Goal: Transaction & Acquisition: Book appointment/travel/reservation

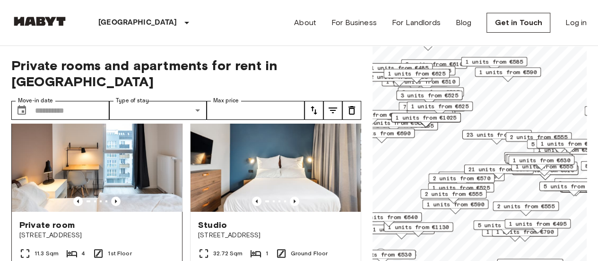
scroll to position [32, 0]
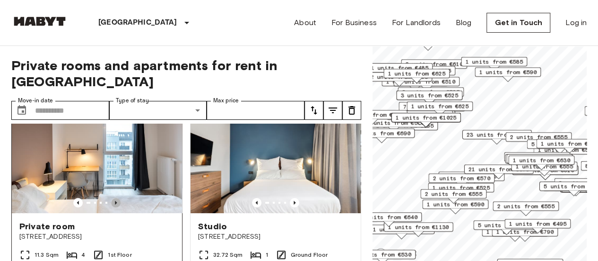
click at [115, 198] on icon "Previous image" at bounding box center [115, 202] width 9 height 9
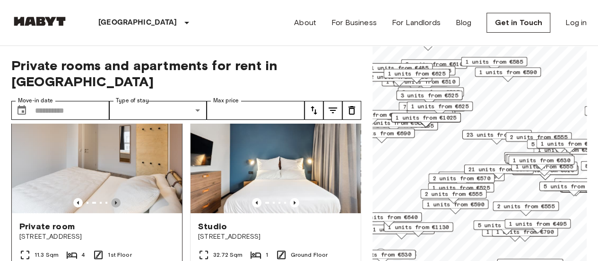
click at [115, 198] on icon "Previous image" at bounding box center [115, 202] width 9 height 9
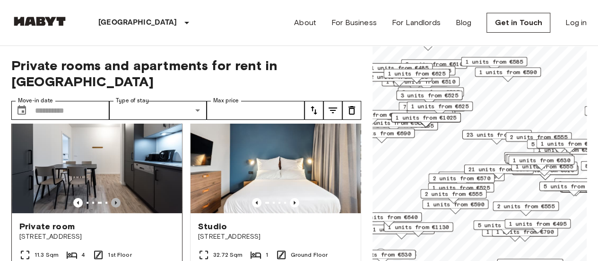
click at [115, 198] on icon "Previous image" at bounding box center [115, 202] width 9 height 9
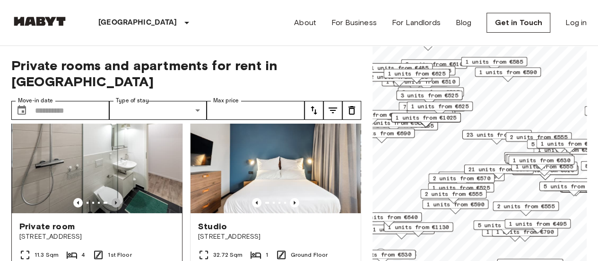
click at [115, 198] on icon "Previous image" at bounding box center [115, 202] width 9 height 9
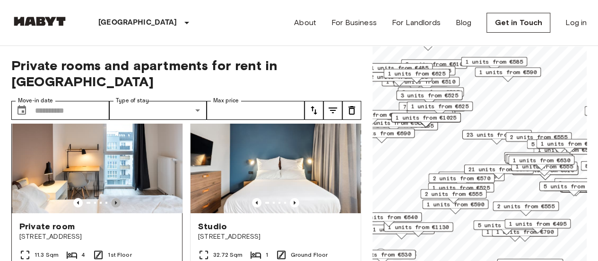
click at [115, 198] on icon "Previous image" at bounding box center [115, 202] width 9 height 9
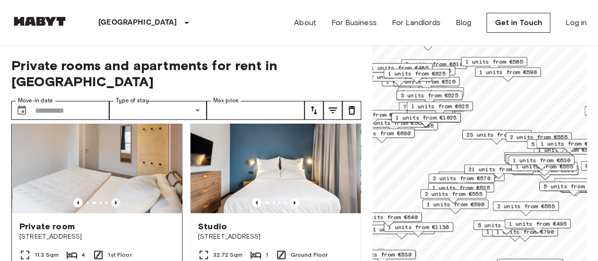
click at [115, 198] on icon "Previous image" at bounding box center [115, 202] width 9 height 9
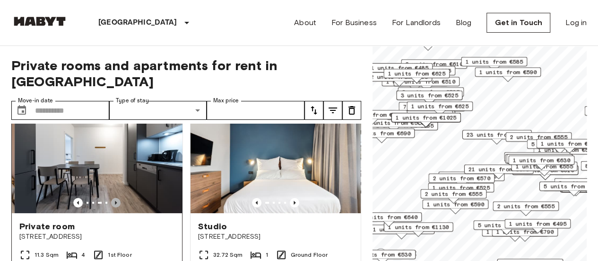
click at [115, 198] on icon "Previous image" at bounding box center [115, 202] width 9 height 9
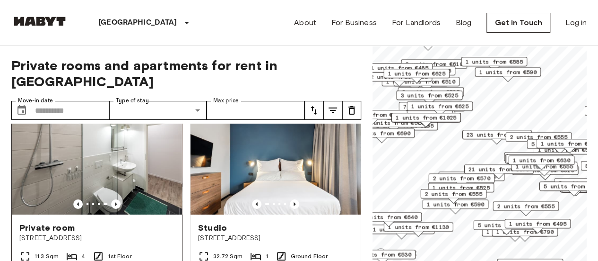
scroll to position [30, 0]
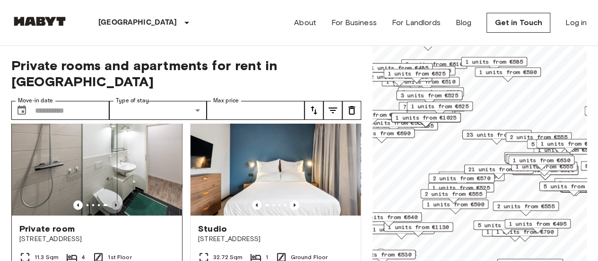
click at [117, 200] on icon "Previous image" at bounding box center [115, 204] width 9 height 9
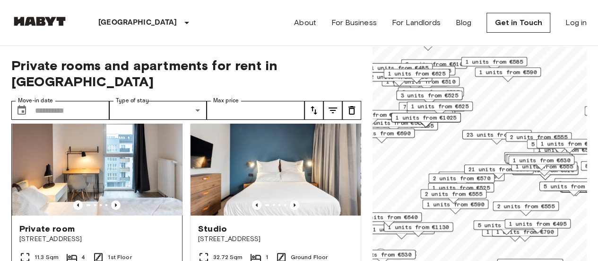
scroll to position [2, 0]
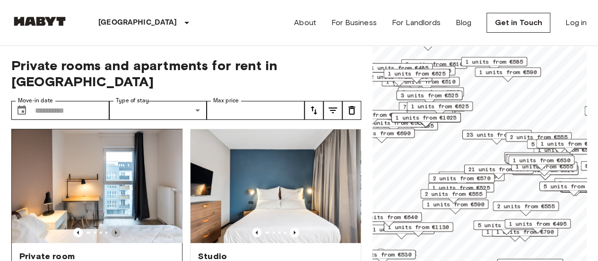
click at [117, 227] on icon "Previous image" at bounding box center [115, 231] width 9 height 9
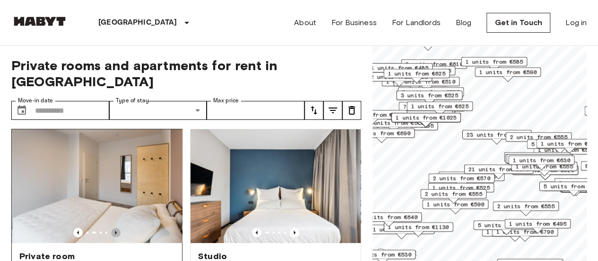
click at [117, 227] on icon "Previous image" at bounding box center [115, 231] width 9 height 9
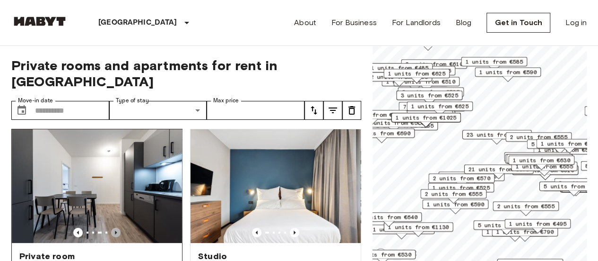
click at [117, 227] on icon "Previous image" at bounding box center [115, 231] width 9 height 9
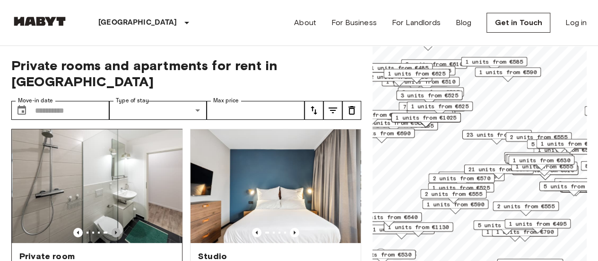
click at [117, 227] on icon "Previous image" at bounding box center [115, 231] width 9 height 9
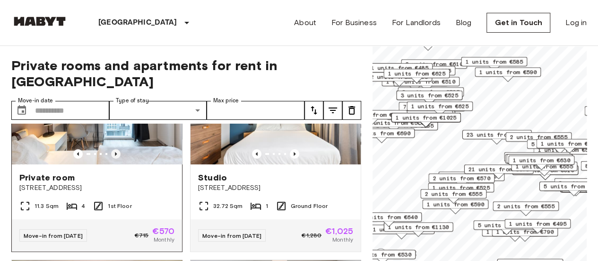
scroll to position [97, 0]
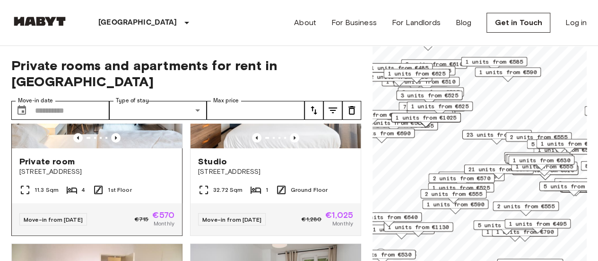
click at [80, 213] on div "Move-in from 20 Aug 25" at bounding box center [53, 219] width 68 height 12
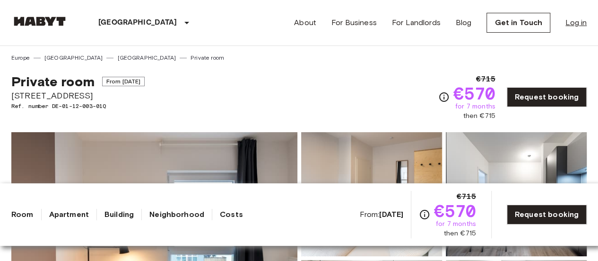
click at [583, 17] on link "Log in" at bounding box center [576, 22] width 21 height 11
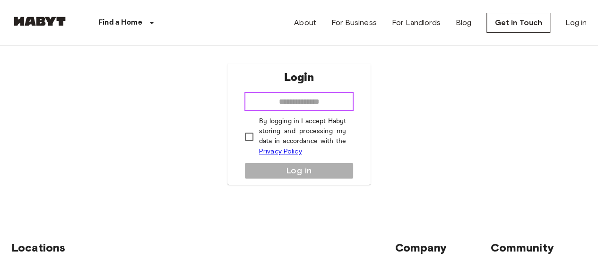
click at [323, 99] on input "email" at bounding box center [299, 101] width 110 height 19
type input "**********"
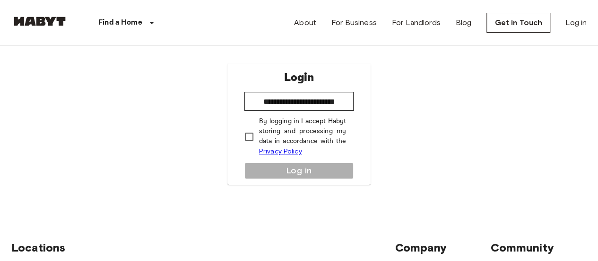
click at [291, 170] on div "**********" at bounding box center [299, 123] width 144 height 121
click at [291, 169] on div "**********" at bounding box center [299, 123] width 144 height 121
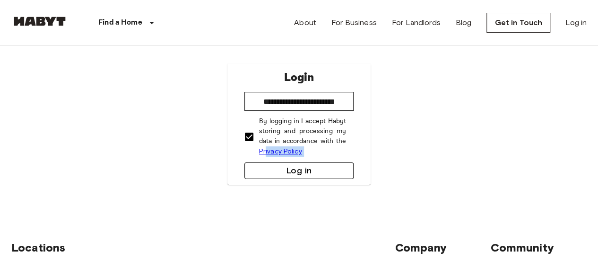
drag, startPoint x: 264, startPoint y: 159, endPoint x: 269, endPoint y: 172, distance: 13.8
click at [269, 172] on div "**********" at bounding box center [299, 123] width 144 height 121
click at [269, 172] on button "Log in" at bounding box center [299, 170] width 110 height 17
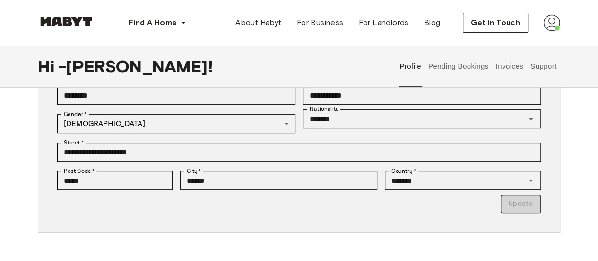
scroll to position [162, 0]
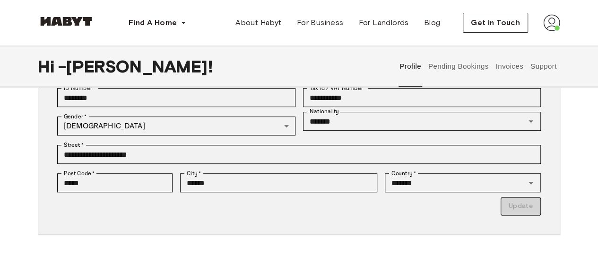
click at [522, 207] on p "Update" at bounding box center [299, 206] width 484 height 18
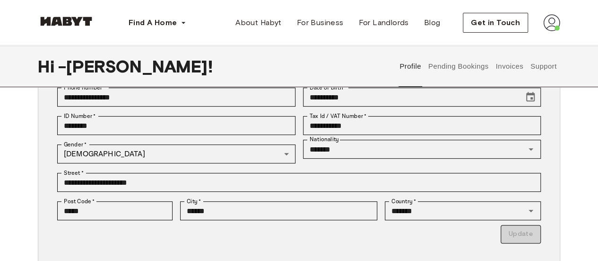
scroll to position [139, 0]
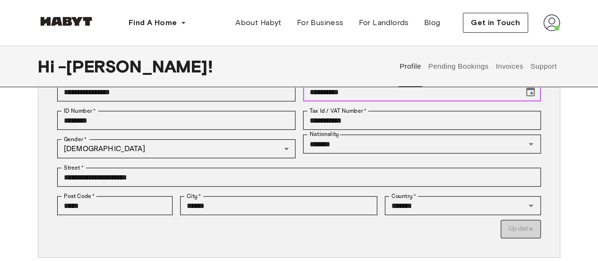
drag, startPoint x: 386, startPoint y: 101, endPoint x: 384, endPoint y: 166, distance: 65.3
click at [384, 166] on div "**********" at bounding box center [295, 143] width 491 height 189
click at [378, 254] on div "**********" at bounding box center [299, 129] width 522 height 256
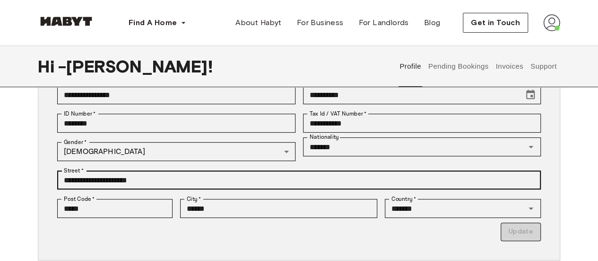
scroll to position [137, 0]
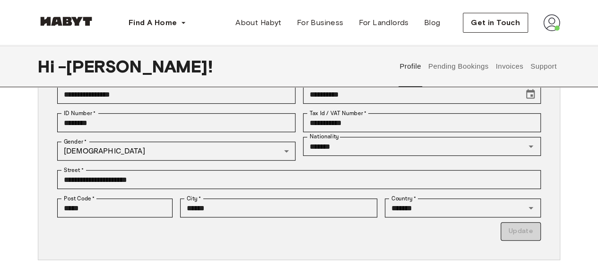
click at [516, 238] on p "Update" at bounding box center [299, 231] width 484 height 18
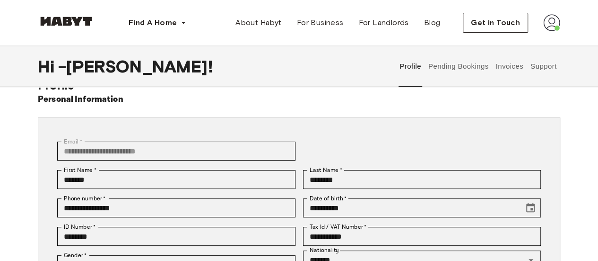
scroll to position [0, 0]
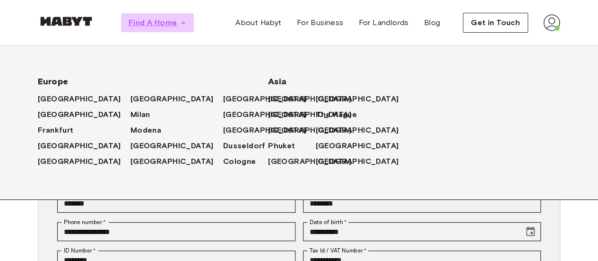
click at [166, 21] on span "Find A Home" at bounding box center [153, 22] width 48 height 11
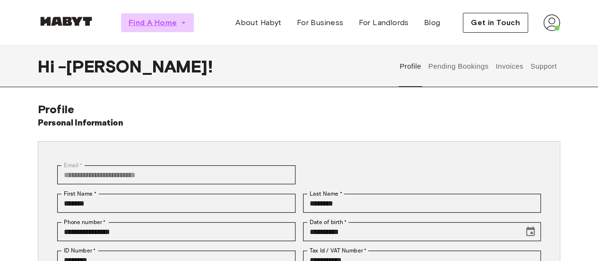
click at [166, 21] on span "Find A Home" at bounding box center [153, 22] width 48 height 11
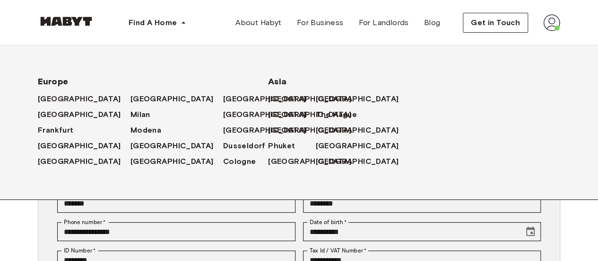
click at [370, 111] on div "Europe Amsterdam Berlin Frankfurt Hamburg Lisbon Madrid Milan Modena Paris Turi…" at bounding box center [284, 107] width 553 height 184
click at [61, 114] on span "[GEOGRAPHIC_DATA]" at bounding box center [81, 114] width 83 height 11
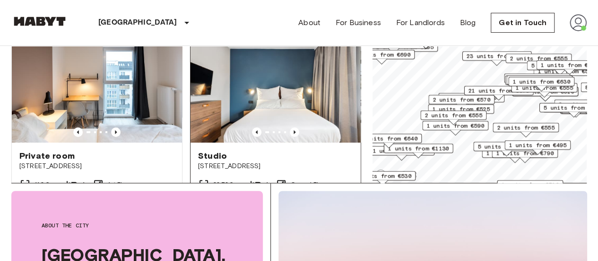
scroll to position [23, 0]
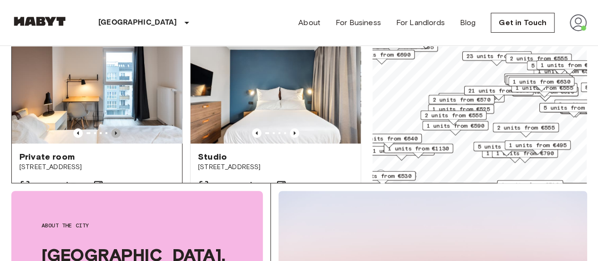
click at [111, 128] on icon "Previous image" at bounding box center [115, 132] width 9 height 9
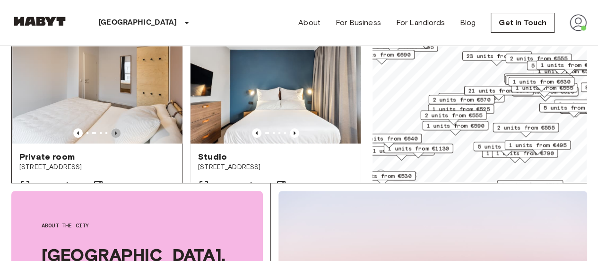
click at [111, 128] on icon "Previous image" at bounding box center [115, 132] width 9 height 9
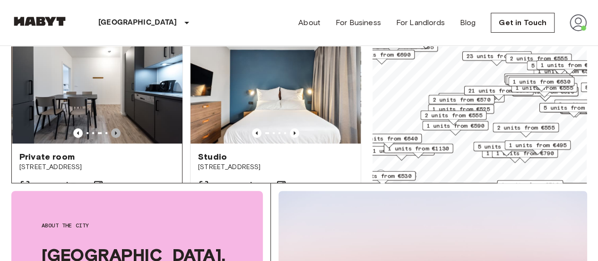
click at [111, 128] on icon "Previous image" at bounding box center [115, 132] width 9 height 9
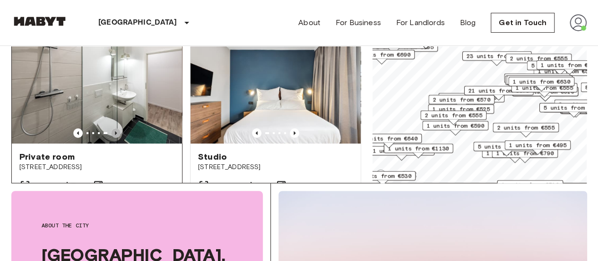
click at [111, 128] on icon "Previous image" at bounding box center [115, 132] width 9 height 9
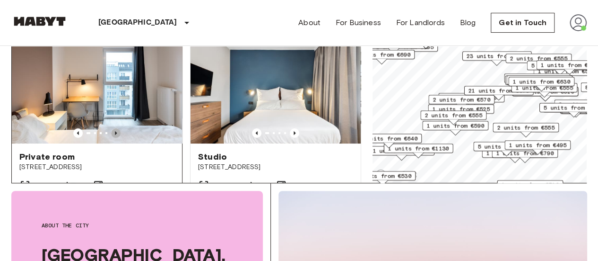
click at [116, 128] on icon "Previous image" at bounding box center [115, 132] width 9 height 9
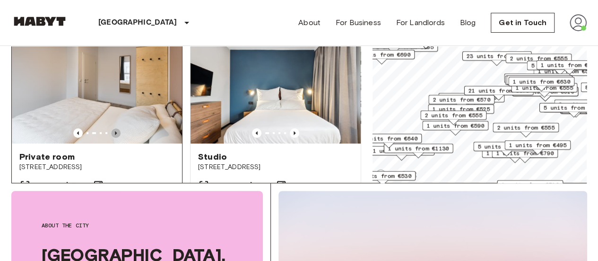
click at [116, 128] on icon "Previous image" at bounding box center [115, 132] width 9 height 9
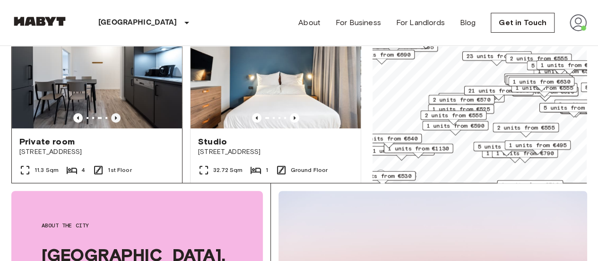
scroll to position [42, 0]
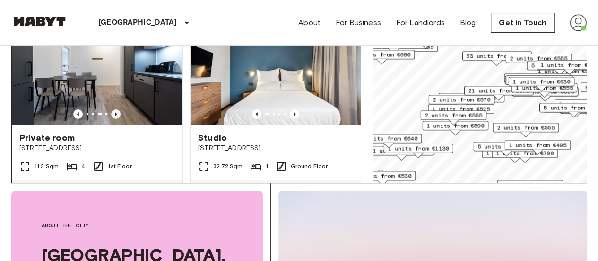
click at [116, 132] on div "Private room" at bounding box center [96, 137] width 155 height 11
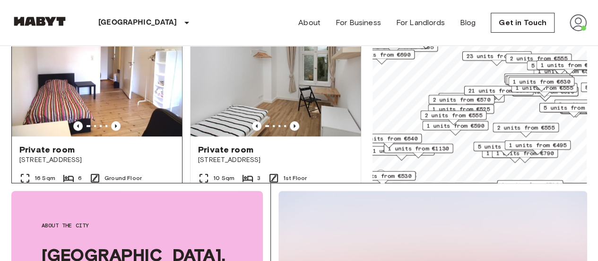
scroll to position [239, 0]
click at [114, 122] on icon "Previous image" at bounding box center [115, 126] width 9 height 9
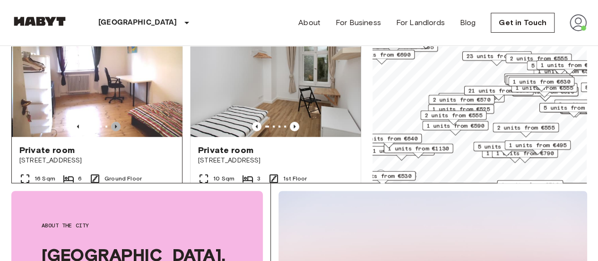
click at [114, 122] on icon "Previous image" at bounding box center [115, 126] width 9 height 9
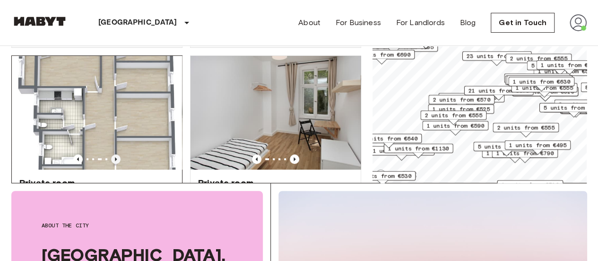
scroll to position [206, 0]
click at [114, 155] on icon "Previous image" at bounding box center [115, 159] width 9 height 9
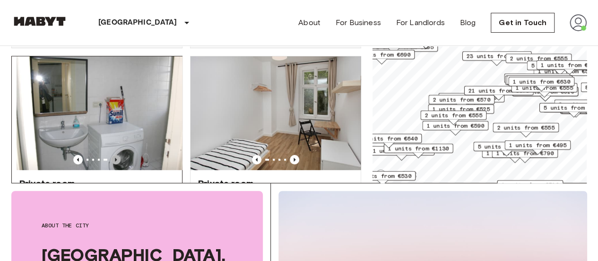
click at [114, 155] on icon "Previous image" at bounding box center [115, 159] width 9 height 9
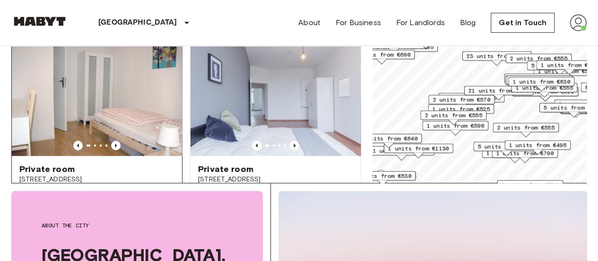
scroll to position [428, 0]
click at [112, 141] on icon "Previous image" at bounding box center [115, 145] width 9 height 9
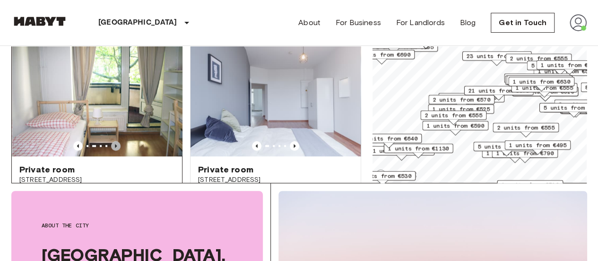
click at [112, 141] on icon "Previous image" at bounding box center [115, 145] width 9 height 9
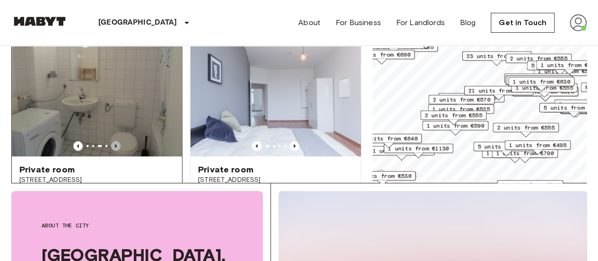
click at [112, 141] on icon "Previous image" at bounding box center [115, 145] width 9 height 9
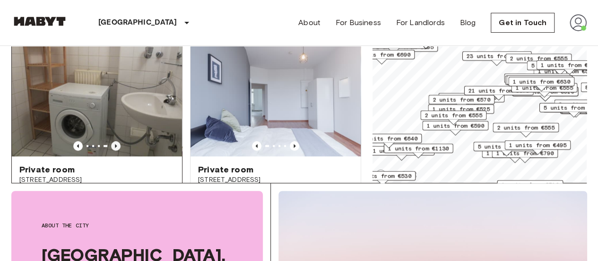
click at [112, 141] on icon "Previous image" at bounding box center [115, 145] width 9 height 9
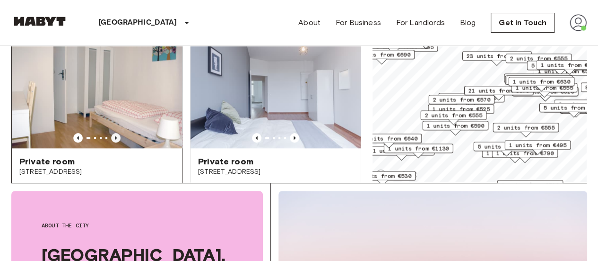
scroll to position [436, 0]
click at [113, 133] on icon "Previous image" at bounding box center [115, 137] width 9 height 9
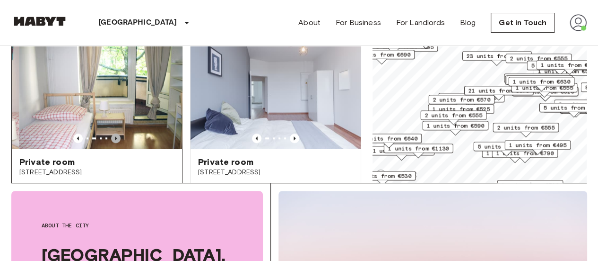
click at [113, 133] on icon "Previous image" at bounding box center [115, 137] width 9 height 9
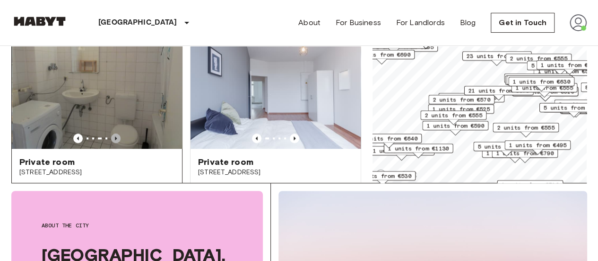
click at [113, 133] on icon "Previous image" at bounding box center [115, 137] width 9 height 9
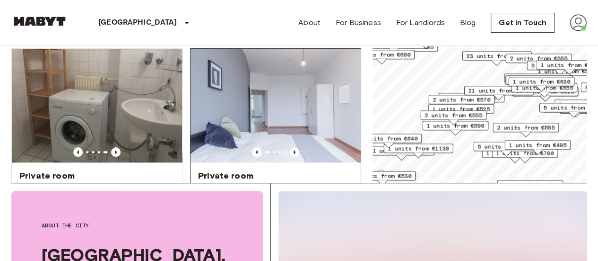
scroll to position [422, 0]
click at [291, 148] on icon "Previous image" at bounding box center [294, 152] width 9 height 9
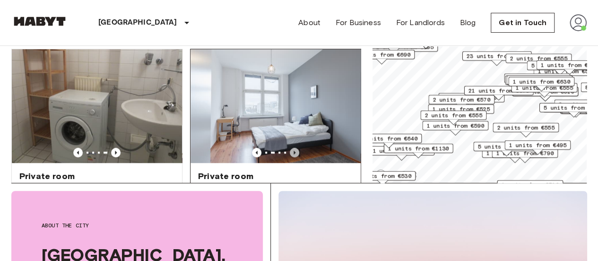
click at [291, 148] on icon "Previous image" at bounding box center [294, 152] width 9 height 9
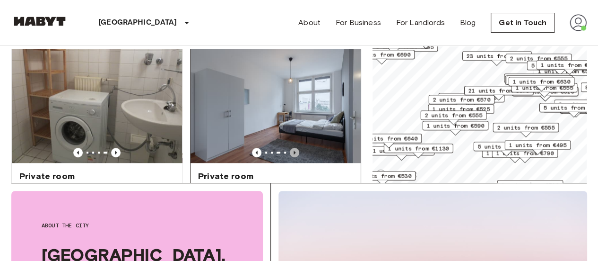
click at [291, 148] on icon "Previous image" at bounding box center [294, 152] width 9 height 9
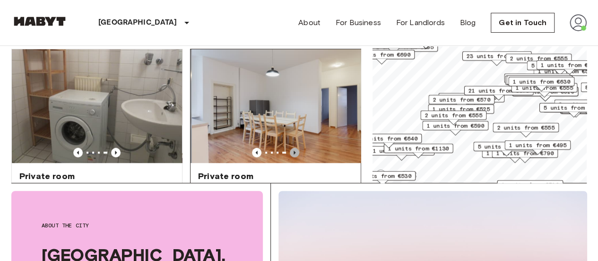
click at [291, 148] on icon "Previous image" at bounding box center [294, 152] width 9 height 9
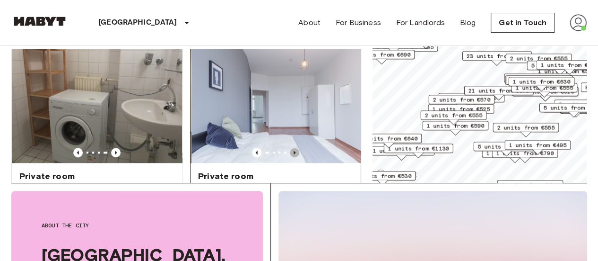
click at [291, 148] on icon "Previous image" at bounding box center [294, 152] width 9 height 9
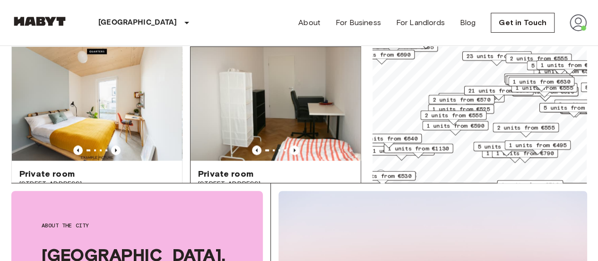
scroll to position [633, 0]
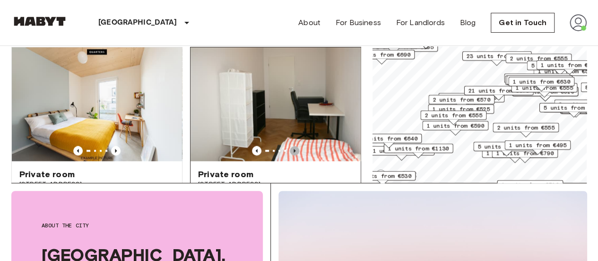
click at [290, 148] on icon "Previous image" at bounding box center [294, 150] width 9 height 9
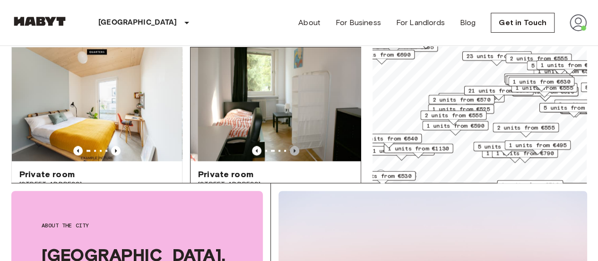
click at [290, 148] on icon "Previous image" at bounding box center [294, 150] width 9 height 9
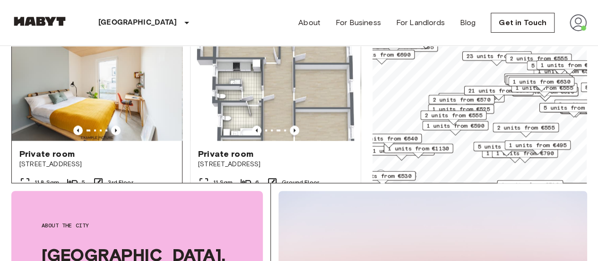
scroll to position [651, 0]
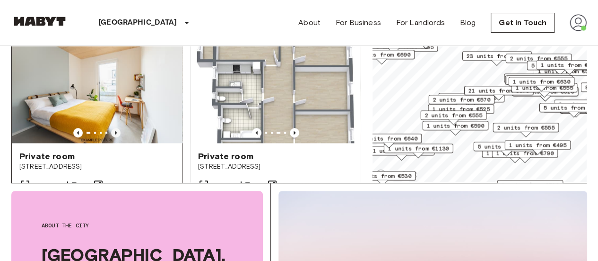
click at [113, 129] on icon "Previous image" at bounding box center [115, 132] width 9 height 9
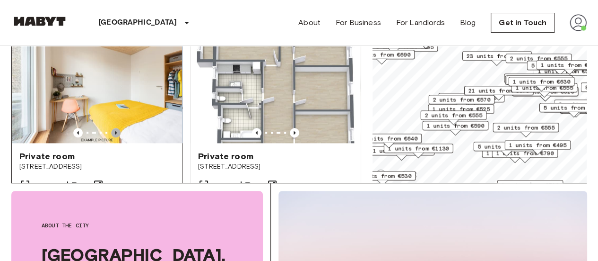
click at [113, 129] on icon "Previous image" at bounding box center [115, 132] width 9 height 9
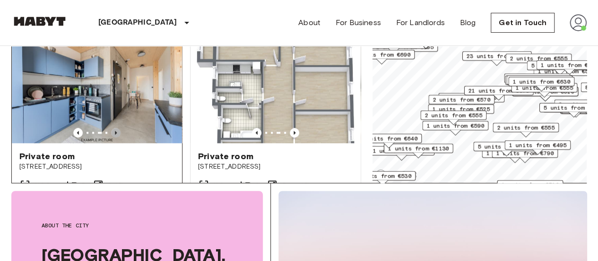
click at [113, 129] on icon "Previous image" at bounding box center [115, 132] width 9 height 9
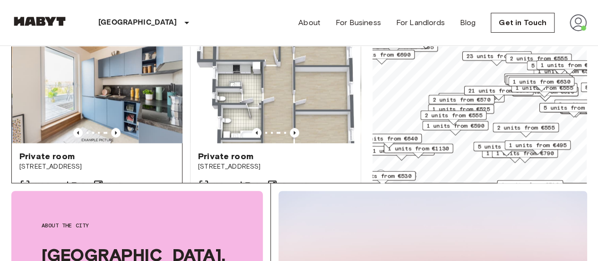
click at [138, 143] on div "Private room Müllerstraße 55A" at bounding box center [97, 161] width 170 height 36
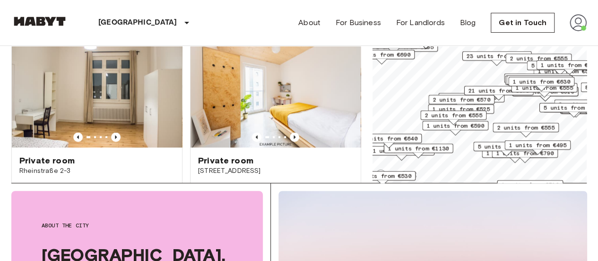
scroll to position [850, 0]
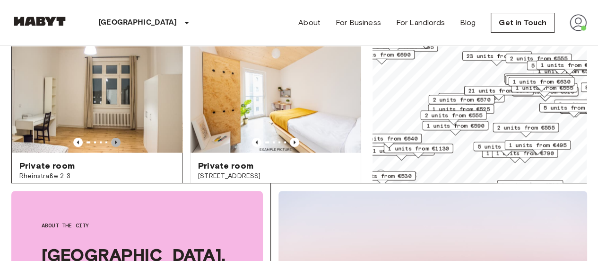
click at [115, 141] on icon "Previous image" at bounding box center [115, 141] width 9 height 9
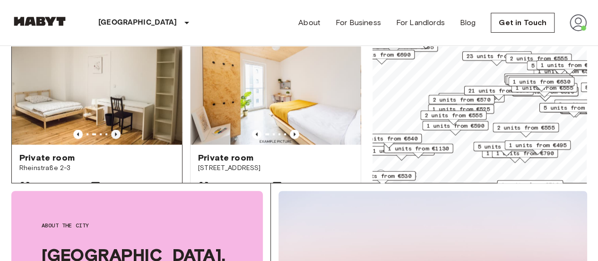
scroll to position [858, 0]
click at [117, 139] on icon "Previous image" at bounding box center [115, 134] width 9 height 9
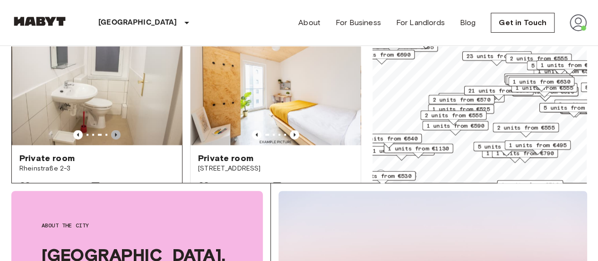
click at [117, 139] on icon "Previous image" at bounding box center [115, 134] width 9 height 9
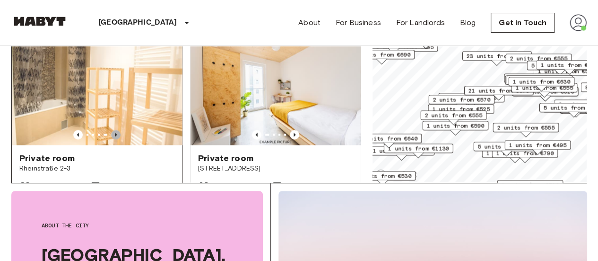
click at [117, 139] on icon "Previous image" at bounding box center [115, 134] width 9 height 9
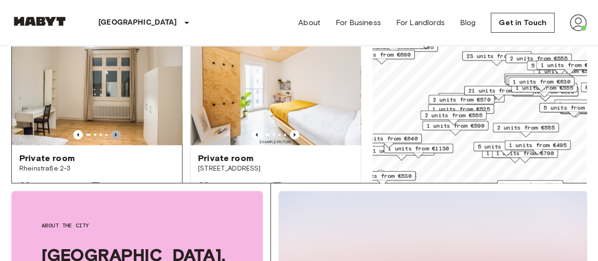
click at [117, 139] on icon "Previous image" at bounding box center [115, 134] width 9 height 9
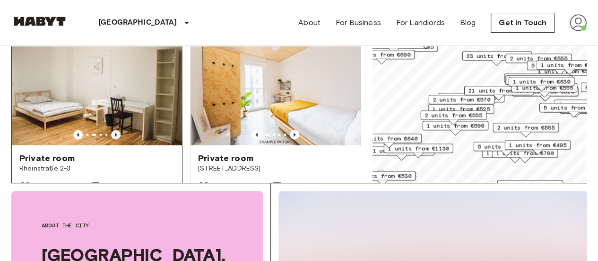
click at [117, 139] on icon "Previous image" at bounding box center [115, 134] width 9 height 9
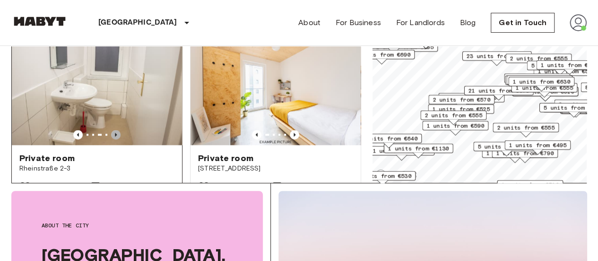
click at [117, 139] on icon "Previous image" at bounding box center [115, 134] width 9 height 9
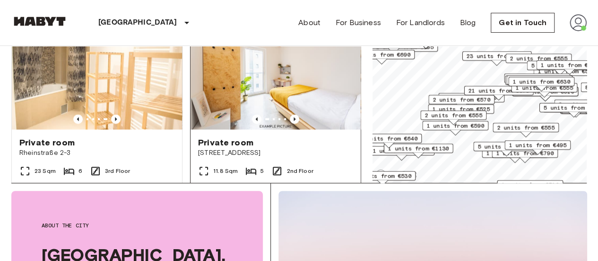
scroll to position [866, 0]
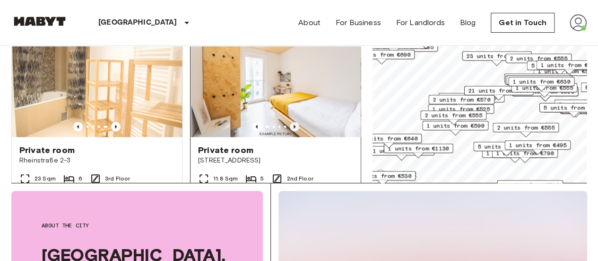
click at [293, 122] on icon "Previous image" at bounding box center [294, 126] width 9 height 9
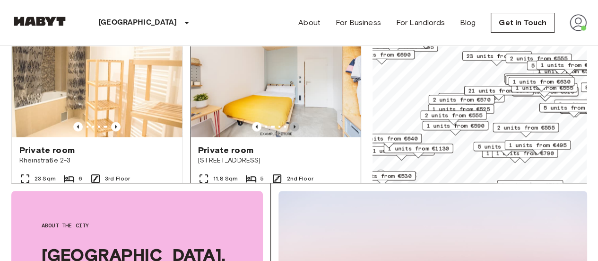
click at [293, 122] on icon "Previous image" at bounding box center [294, 126] width 9 height 9
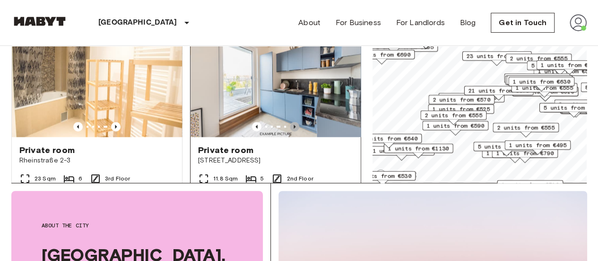
click at [293, 122] on icon "Previous image" at bounding box center [294, 126] width 9 height 9
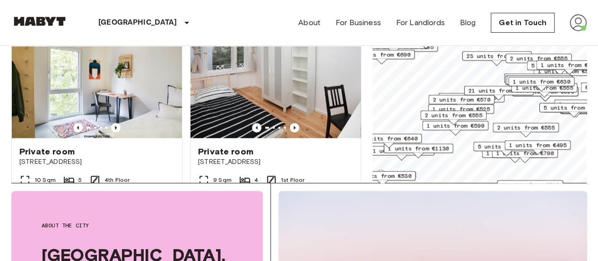
scroll to position [1073, 0]
click at [290, 131] on icon "Previous image" at bounding box center [294, 127] width 9 height 9
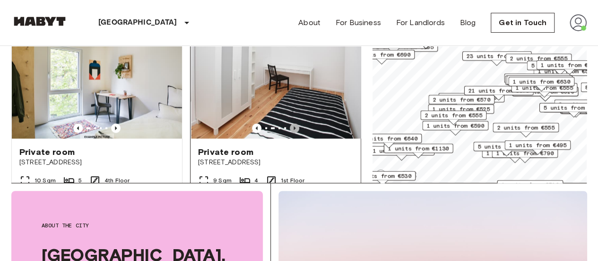
click at [290, 131] on icon "Previous image" at bounding box center [294, 127] width 9 height 9
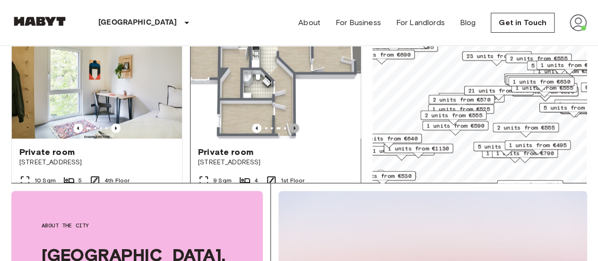
click at [290, 131] on icon "Previous image" at bounding box center [294, 127] width 9 height 9
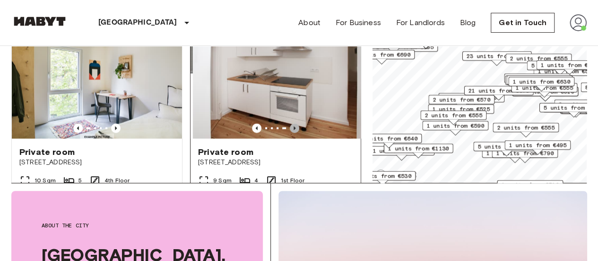
click at [290, 131] on icon "Previous image" at bounding box center [294, 127] width 9 height 9
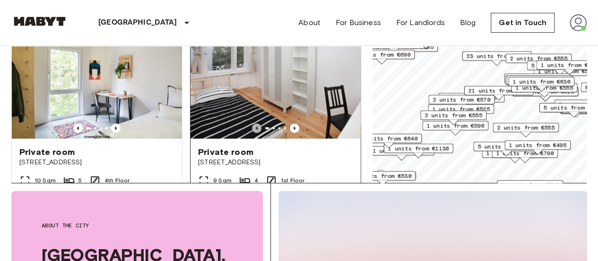
click at [254, 133] on icon "Previous image" at bounding box center [256, 127] width 9 height 9
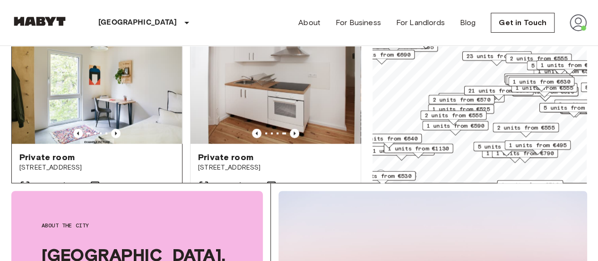
scroll to position [1067, 0]
click at [290, 139] on icon "Previous image" at bounding box center [294, 133] width 9 height 9
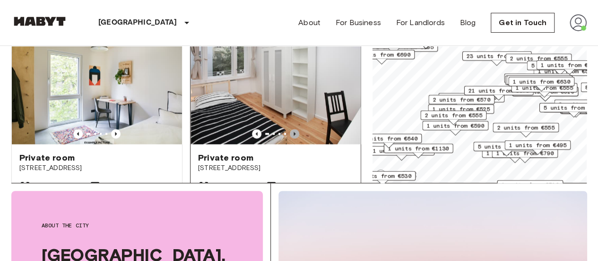
click at [290, 139] on icon "Previous image" at bounding box center [294, 133] width 9 height 9
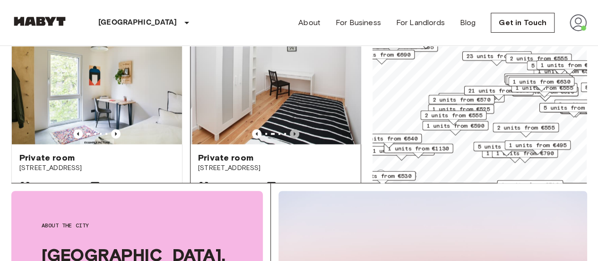
click at [290, 139] on icon "Previous image" at bounding box center [294, 133] width 9 height 9
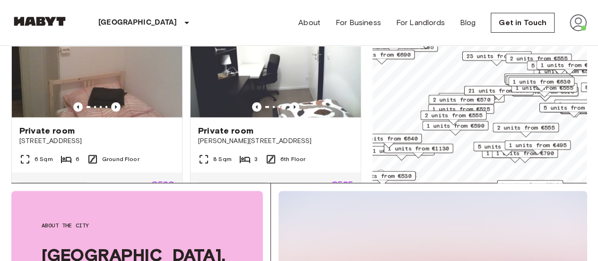
scroll to position [1300, 0]
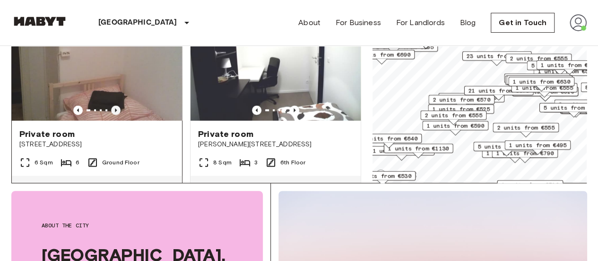
click at [115, 115] on icon "Previous image" at bounding box center [115, 109] width 9 height 9
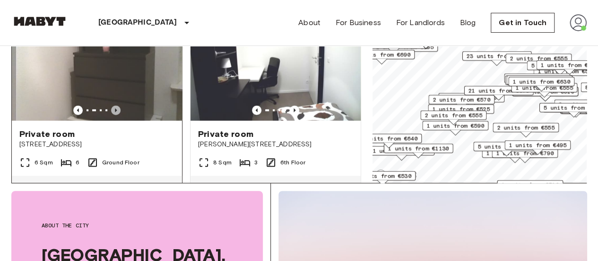
click at [115, 115] on icon "Previous image" at bounding box center [115, 109] width 9 height 9
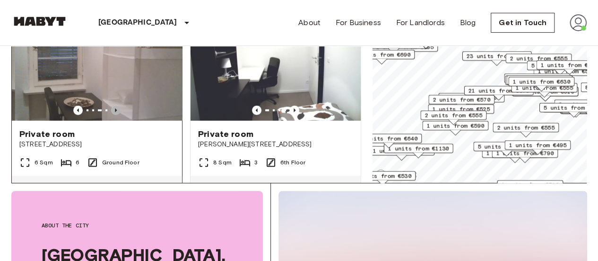
click at [115, 115] on icon "Previous image" at bounding box center [115, 109] width 9 height 9
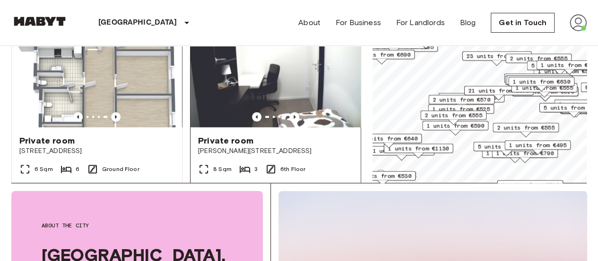
scroll to position [1290, 0]
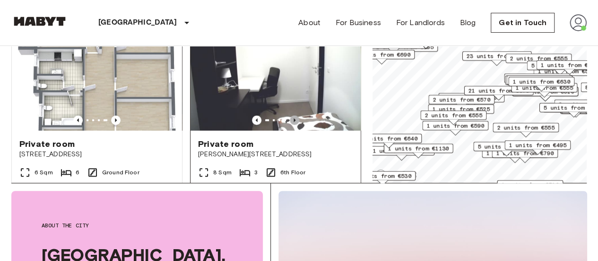
click at [290, 125] on icon "Previous image" at bounding box center [294, 119] width 9 height 9
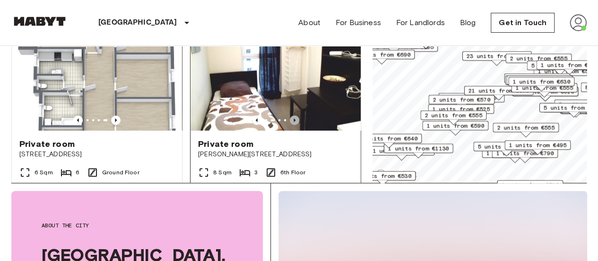
click at [290, 125] on icon "Previous image" at bounding box center [294, 119] width 9 height 9
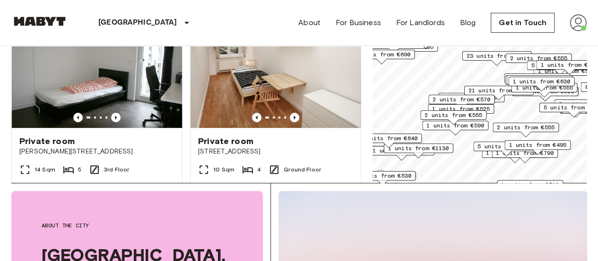
scroll to position [1919, 0]
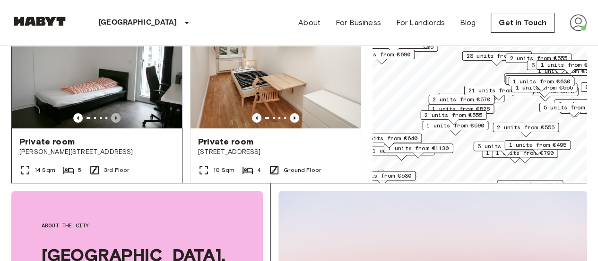
click at [115, 122] on icon "Previous image" at bounding box center [115, 117] width 9 height 9
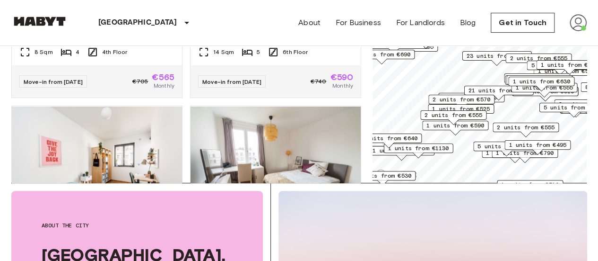
scroll to position [2579, 0]
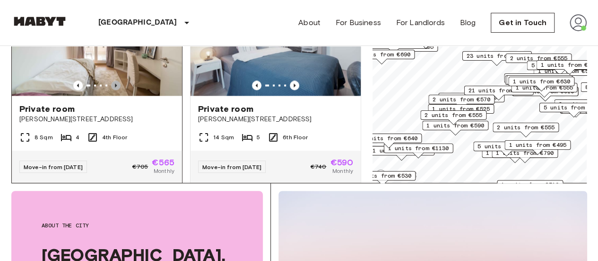
click at [118, 90] on icon "Previous image" at bounding box center [115, 84] width 9 height 9
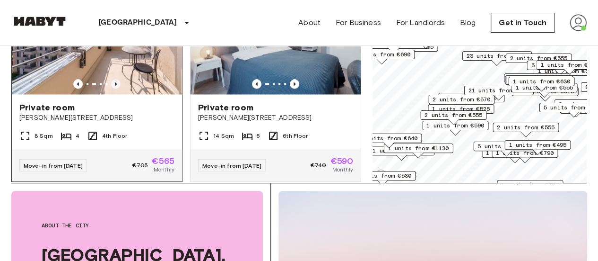
scroll to position [2579, 0]
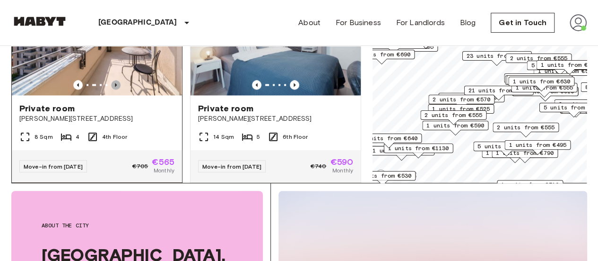
click at [111, 89] on icon "Previous image" at bounding box center [115, 84] width 9 height 9
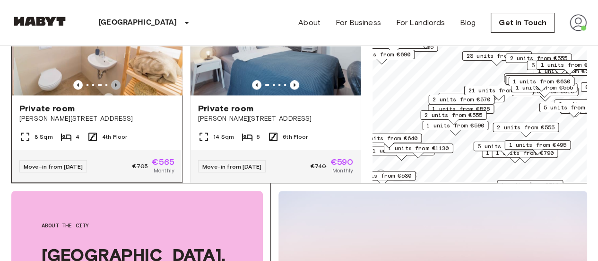
click at [111, 89] on icon "Previous image" at bounding box center [115, 84] width 9 height 9
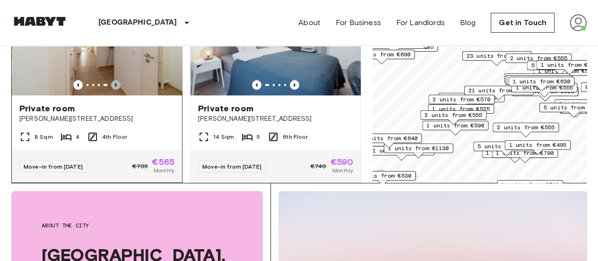
click at [111, 89] on icon "Previous image" at bounding box center [115, 84] width 9 height 9
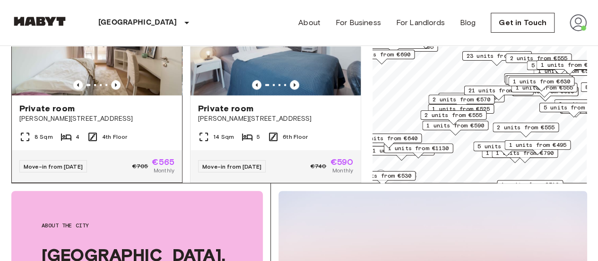
click at [122, 114] on div "Private room" at bounding box center [96, 108] width 155 height 11
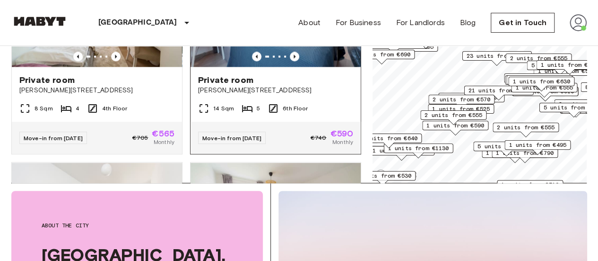
scroll to position [2586, 0]
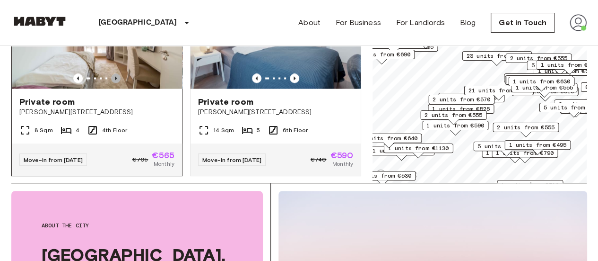
click at [115, 80] on icon "Previous image" at bounding box center [116, 78] width 2 height 4
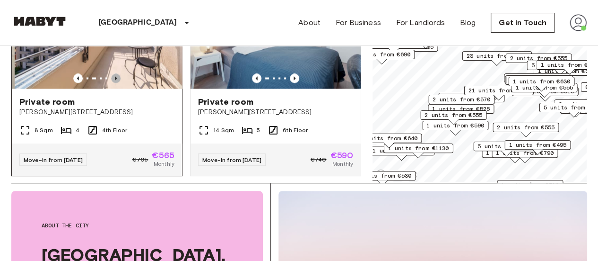
click at [115, 80] on icon "Previous image" at bounding box center [116, 78] width 2 height 4
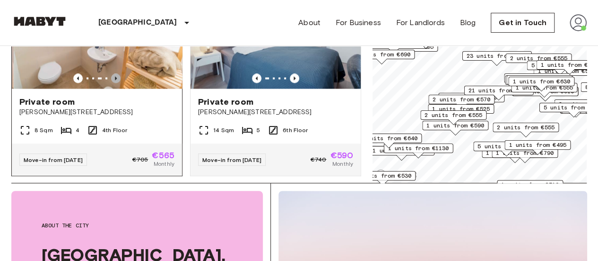
click at [115, 80] on icon "Previous image" at bounding box center [116, 78] width 2 height 4
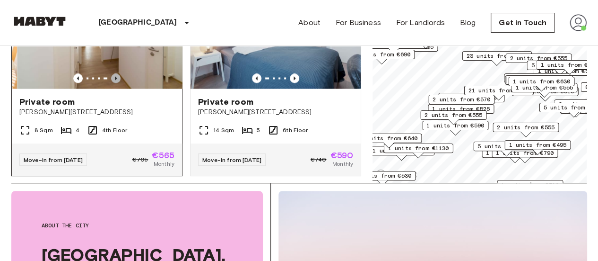
click at [115, 80] on icon "Previous image" at bounding box center [116, 78] width 2 height 4
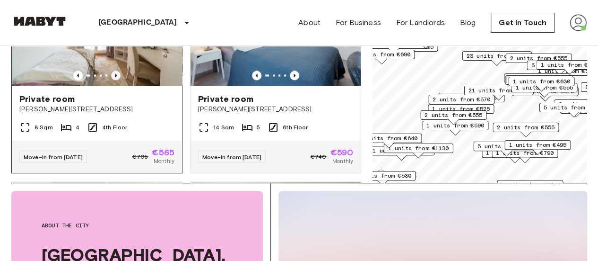
scroll to position [2588, 0]
click at [115, 80] on icon "Previous image" at bounding box center [115, 75] width 9 height 9
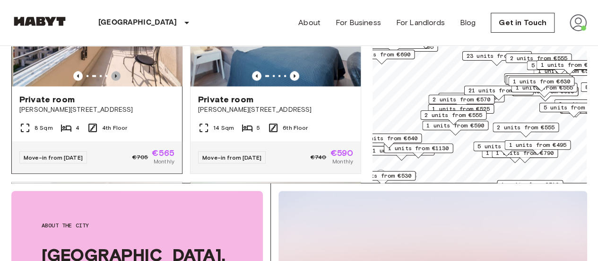
click at [115, 80] on icon "Previous image" at bounding box center [115, 75] width 9 height 9
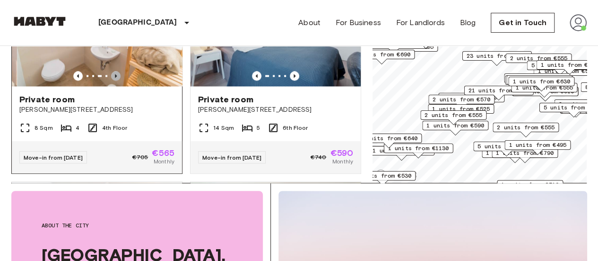
click at [115, 80] on icon "Previous image" at bounding box center [115, 75] width 9 height 9
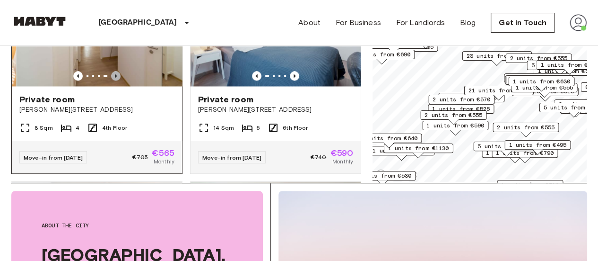
click at [115, 80] on icon "Previous image" at bounding box center [115, 75] width 9 height 9
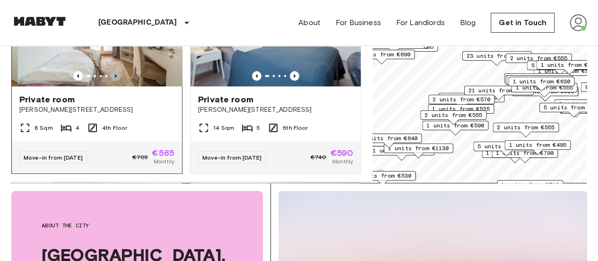
click at [115, 80] on icon "Previous image" at bounding box center [115, 75] width 9 height 9
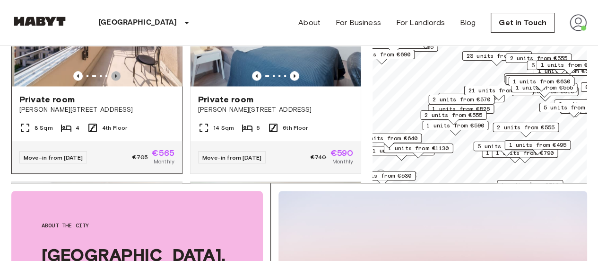
click at [115, 80] on icon "Previous image" at bounding box center [115, 75] width 9 height 9
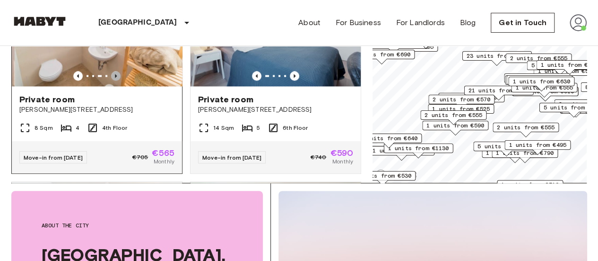
click at [115, 80] on icon "Previous image" at bounding box center [115, 75] width 9 height 9
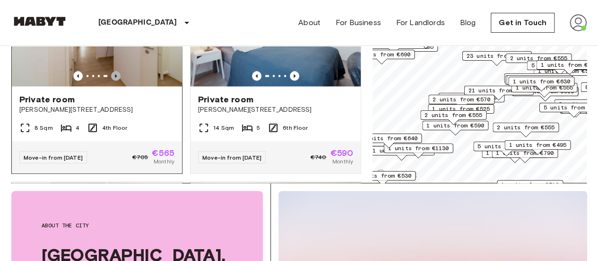
click at [115, 80] on icon "Previous image" at bounding box center [115, 75] width 9 height 9
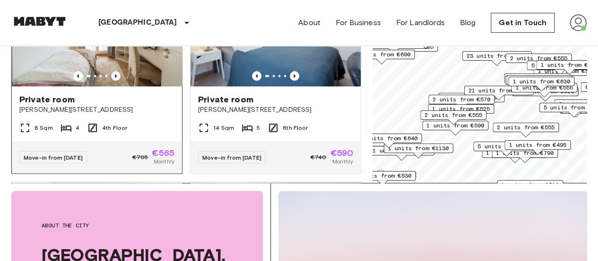
click at [115, 80] on icon "Previous image" at bounding box center [115, 75] width 9 height 9
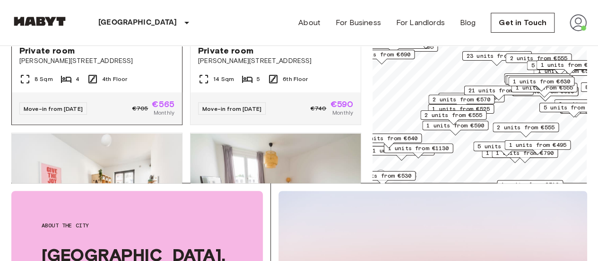
scroll to position [2559, 0]
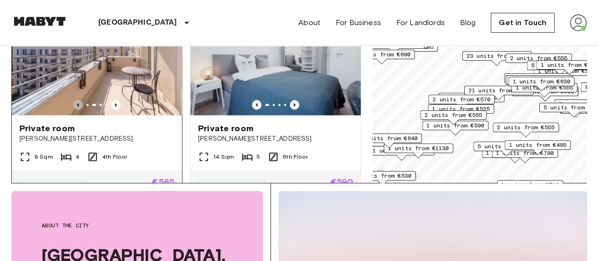
click at [74, 109] on icon "Previous image" at bounding box center [77, 104] width 9 height 9
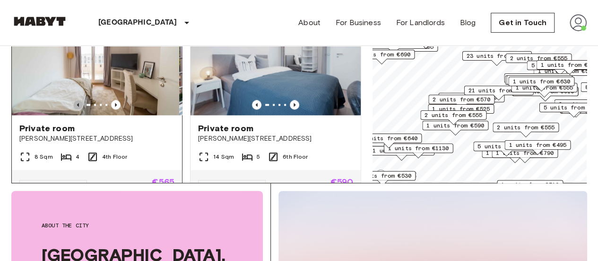
click at [74, 109] on icon "Previous image" at bounding box center [77, 104] width 9 height 9
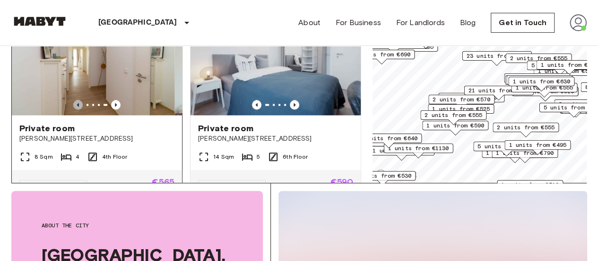
click at [74, 109] on icon "Previous image" at bounding box center [77, 104] width 9 height 9
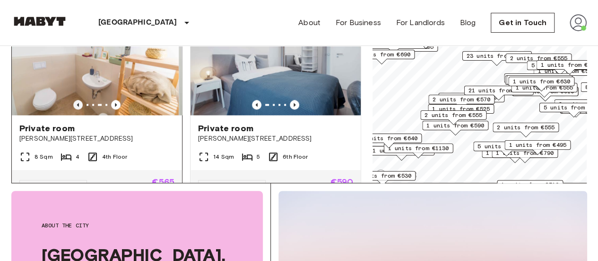
click at [74, 109] on icon "Previous image" at bounding box center [77, 104] width 9 height 9
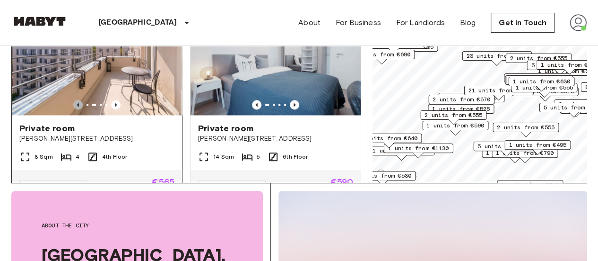
click at [74, 109] on icon "Previous image" at bounding box center [77, 104] width 9 height 9
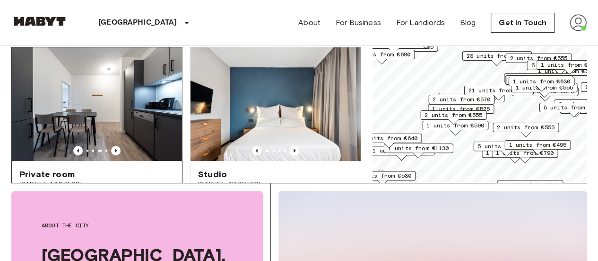
scroll to position [5, 0]
click at [115, 149] on icon "Previous image" at bounding box center [116, 151] width 2 height 4
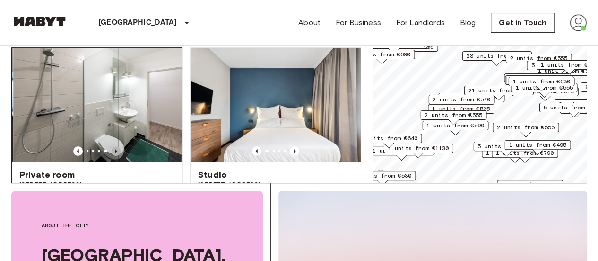
click at [115, 149] on icon "Previous image" at bounding box center [116, 151] width 2 height 4
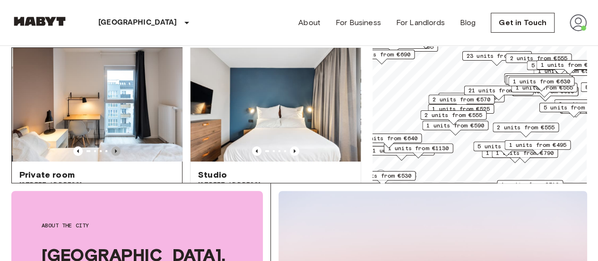
click at [115, 149] on icon "Previous image" at bounding box center [116, 151] width 2 height 4
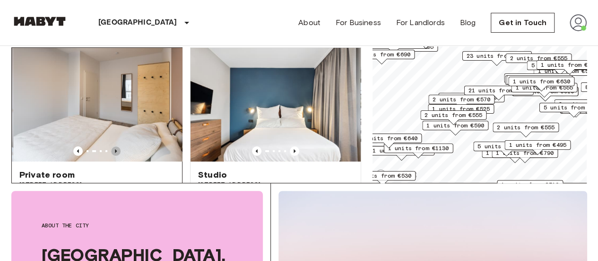
click at [115, 149] on icon "Previous image" at bounding box center [116, 151] width 2 height 4
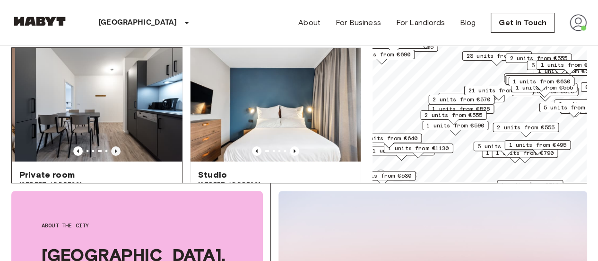
click at [115, 149] on icon "Previous image" at bounding box center [116, 151] width 2 height 4
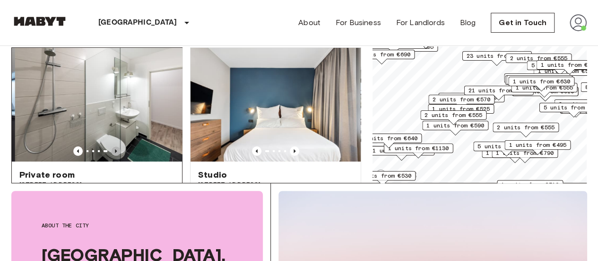
click at [115, 149] on icon "Previous image" at bounding box center [116, 151] width 2 height 4
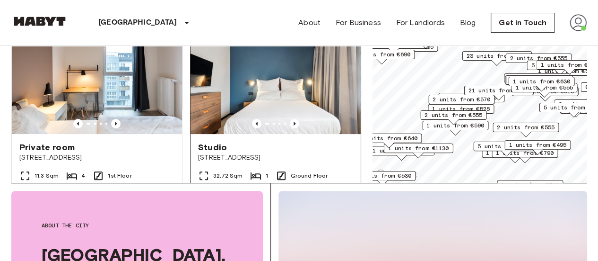
scroll to position [31, 0]
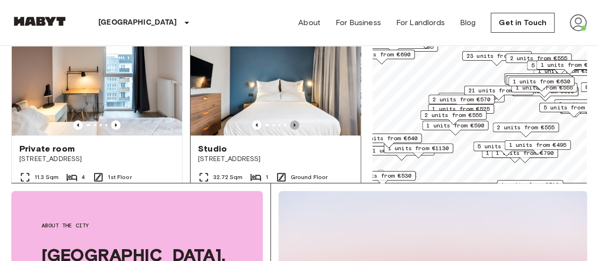
click at [290, 120] on icon "Previous image" at bounding box center [294, 124] width 9 height 9
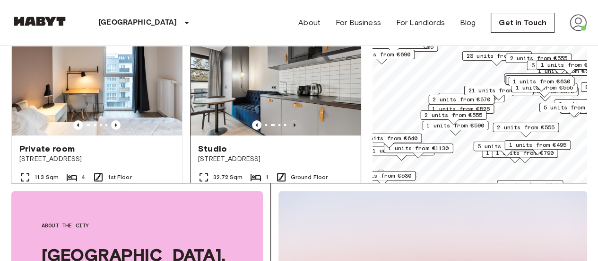
click at [290, 120] on icon "Previous image" at bounding box center [294, 124] width 9 height 9
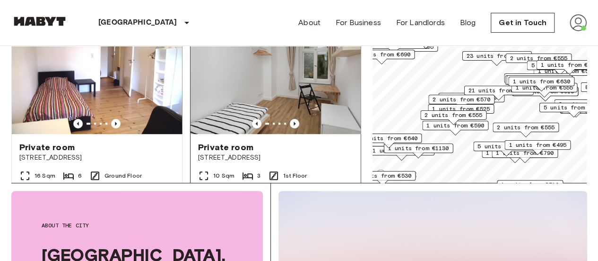
scroll to position [251, 0]
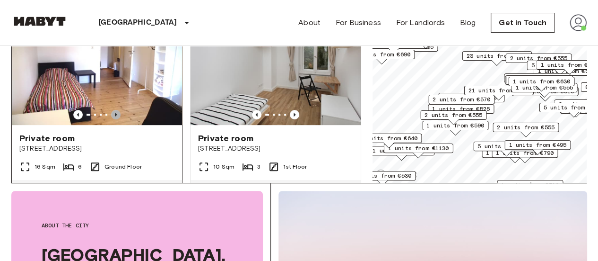
click at [113, 110] on icon "Previous image" at bounding box center [115, 114] width 9 height 9
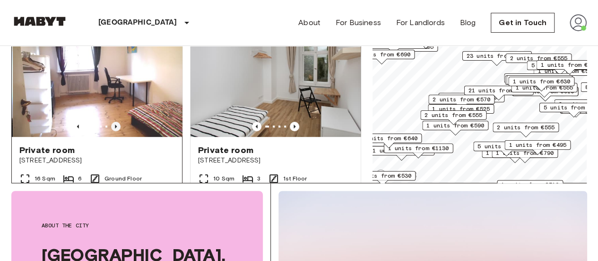
scroll to position [237, 0]
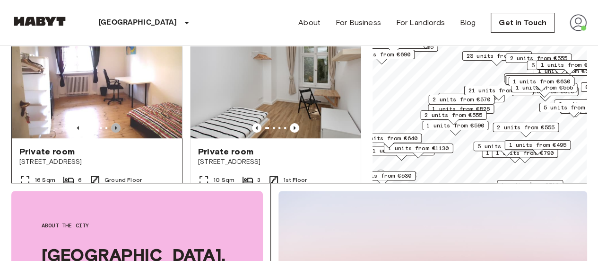
click at [114, 123] on icon "Previous image" at bounding box center [115, 127] width 9 height 9
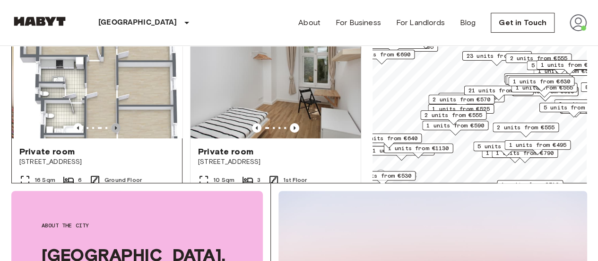
click at [114, 123] on icon "Previous image" at bounding box center [115, 127] width 9 height 9
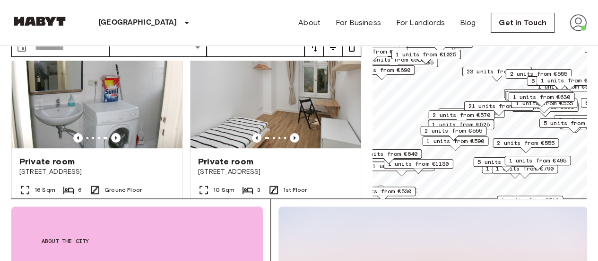
scroll to position [242, 0]
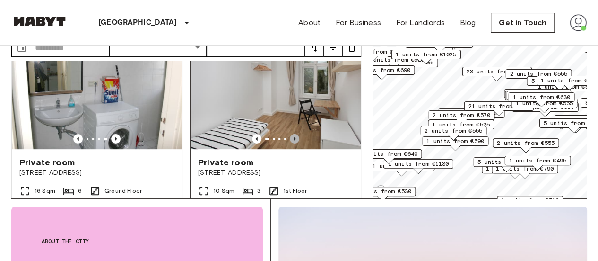
click at [290, 134] on icon "Previous image" at bounding box center [294, 138] width 9 height 9
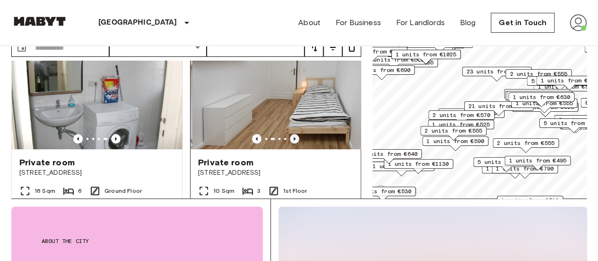
click at [290, 134] on icon "Previous image" at bounding box center [294, 138] width 9 height 9
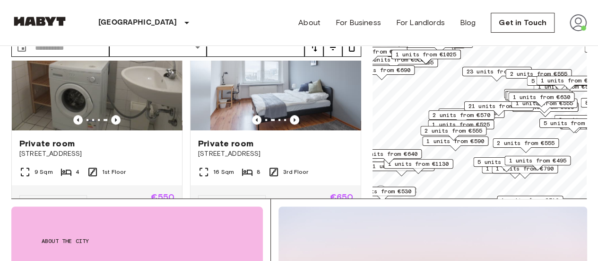
scroll to position [469, 0]
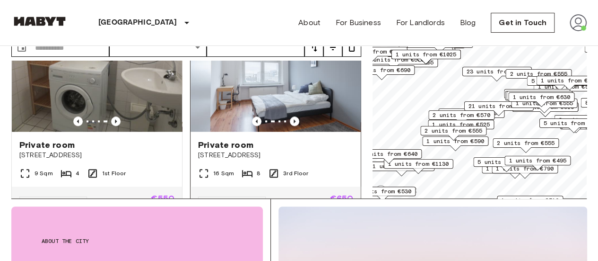
click at [290, 106] on img at bounding box center [276, 74] width 170 height 113
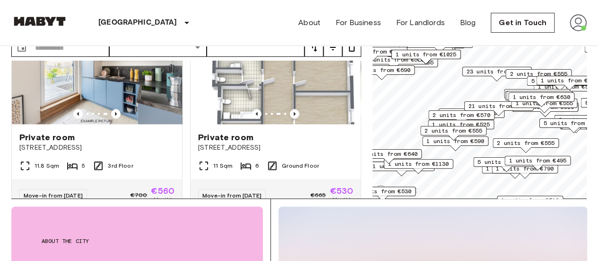
scroll to position [681, 0]
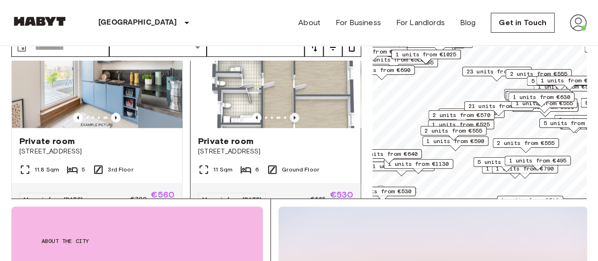
click at [293, 113] on icon "Previous image" at bounding box center [294, 117] width 9 height 9
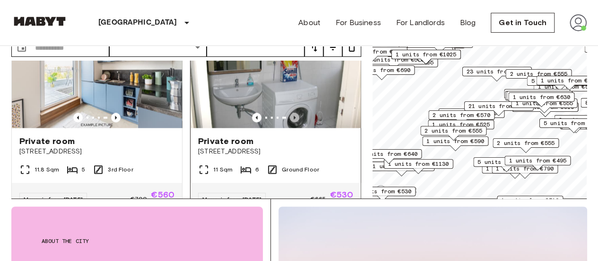
click at [293, 113] on icon "Previous image" at bounding box center [294, 117] width 9 height 9
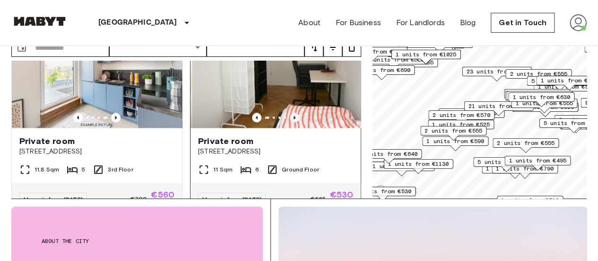
click at [293, 113] on icon "Previous image" at bounding box center [294, 117] width 9 height 9
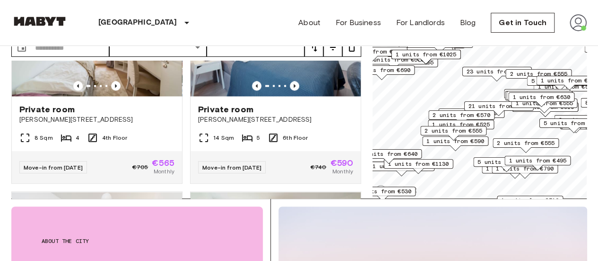
scroll to position [2594, 0]
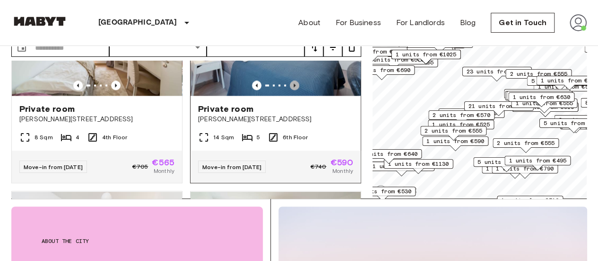
click at [294, 87] on icon "Previous image" at bounding box center [295, 85] width 2 height 4
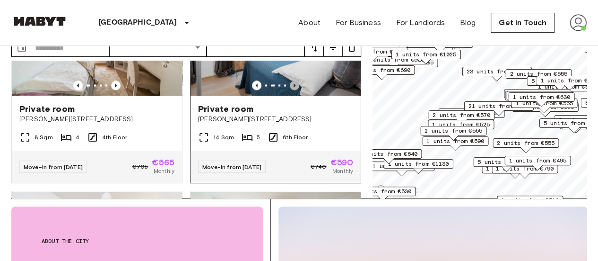
click at [294, 87] on icon "Previous image" at bounding box center [295, 85] width 2 height 4
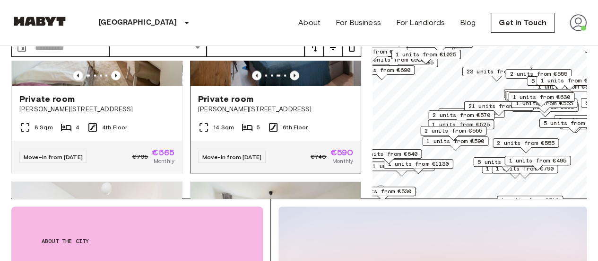
scroll to position [2600, 0]
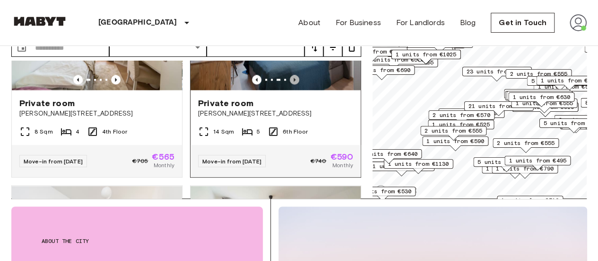
click at [290, 84] on icon "Previous image" at bounding box center [294, 79] width 9 height 9
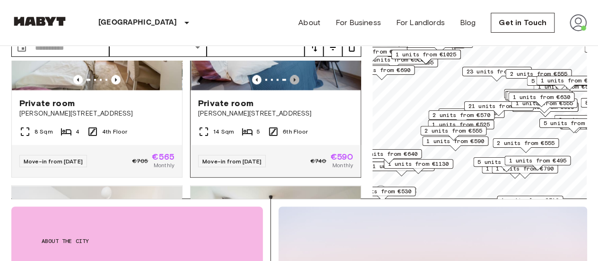
click at [290, 84] on icon "Previous image" at bounding box center [294, 79] width 9 height 9
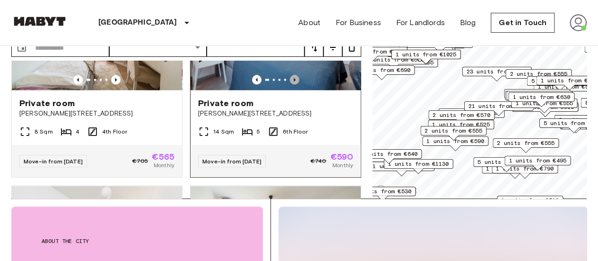
click at [290, 84] on icon "Previous image" at bounding box center [294, 79] width 9 height 9
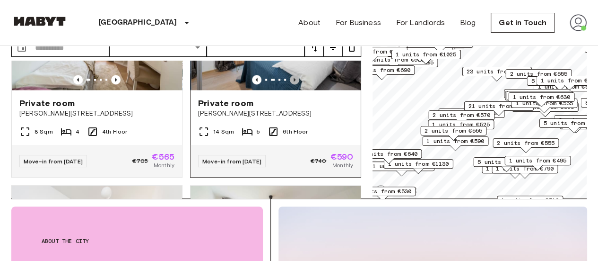
click at [290, 84] on icon "Previous image" at bounding box center [294, 79] width 9 height 9
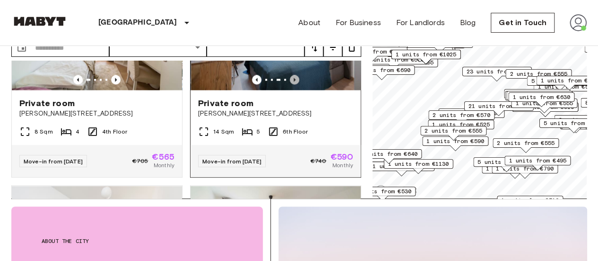
click at [290, 84] on icon "Previous image" at bounding box center [294, 79] width 9 height 9
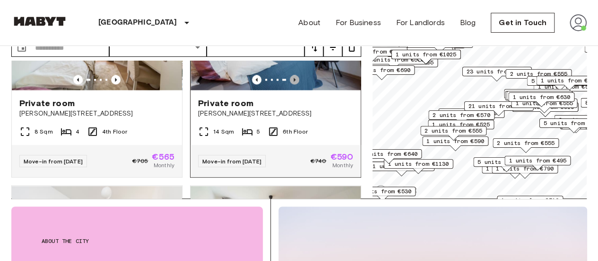
click at [290, 84] on icon "Previous image" at bounding box center [294, 79] width 9 height 9
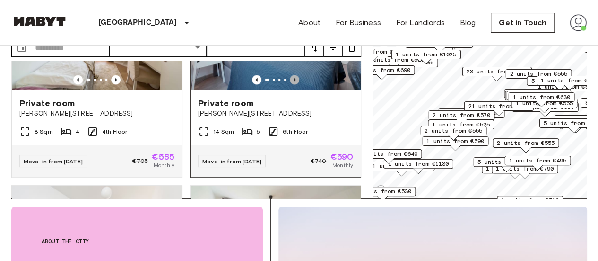
click at [290, 84] on icon "Previous image" at bounding box center [294, 79] width 9 height 9
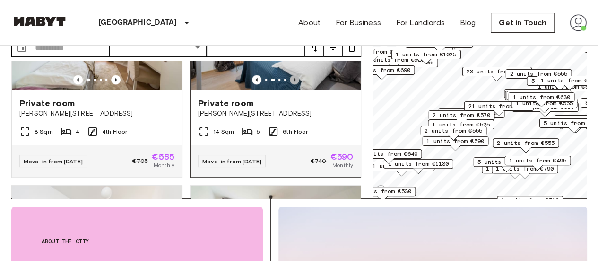
click at [290, 84] on icon "Previous image" at bounding box center [294, 79] width 9 height 9
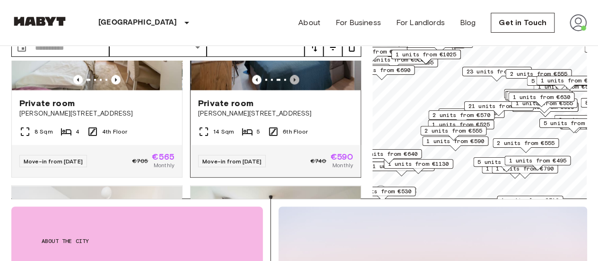
click at [290, 84] on icon "Previous image" at bounding box center [294, 79] width 9 height 9
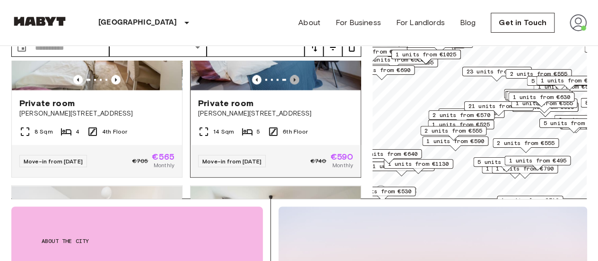
click at [290, 84] on icon "Previous image" at bounding box center [294, 79] width 9 height 9
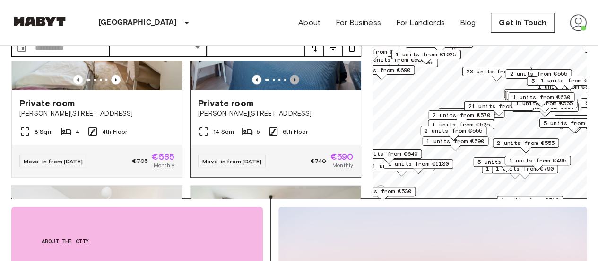
click at [290, 84] on icon "Previous image" at bounding box center [294, 79] width 9 height 9
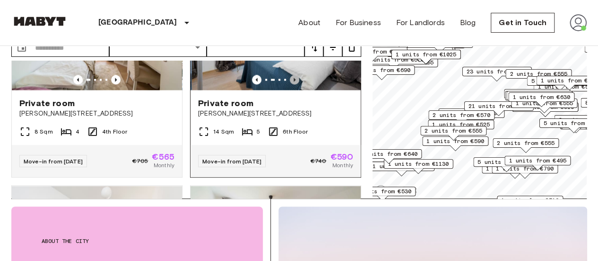
click at [290, 84] on icon "Previous image" at bounding box center [294, 79] width 9 height 9
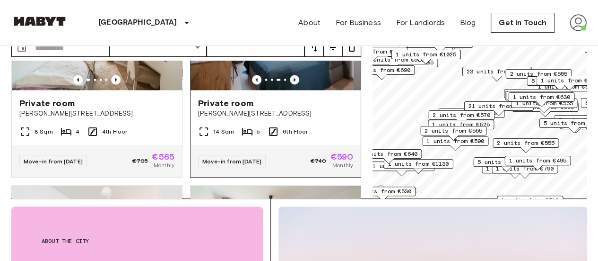
scroll to position [2604, 0]
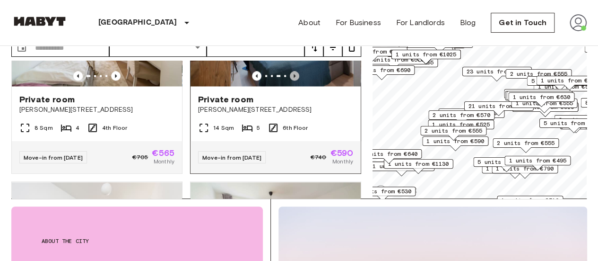
click at [290, 80] on icon "Previous image" at bounding box center [294, 75] width 9 height 9
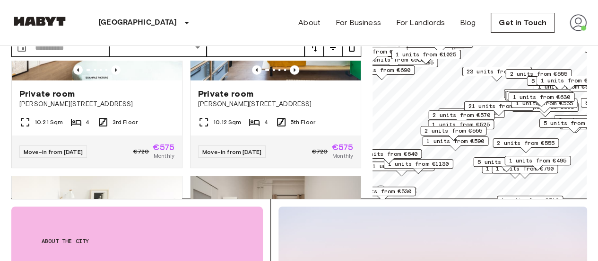
scroll to position [3011, 0]
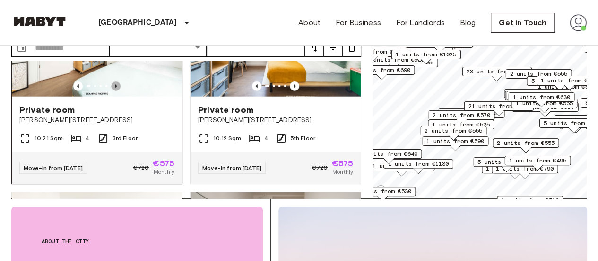
click at [118, 91] on icon "Previous image" at bounding box center [115, 85] width 9 height 9
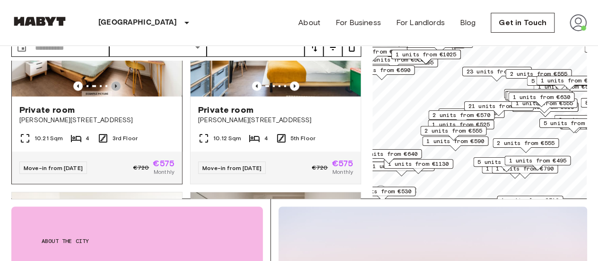
click at [118, 91] on icon "Previous image" at bounding box center [115, 85] width 9 height 9
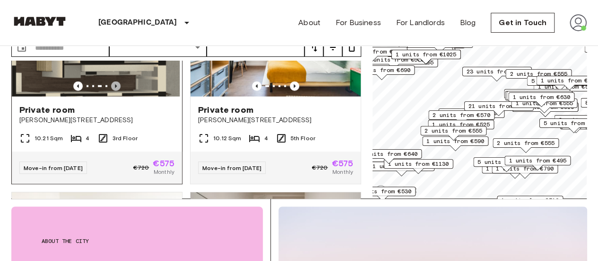
click at [118, 91] on icon "Previous image" at bounding box center [115, 85] width 9 height 9
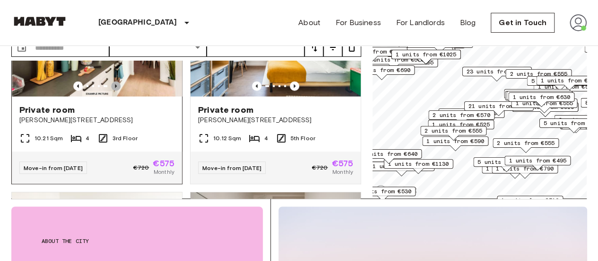
click at [118, 91] on icon "Previous image" at bounding box center [115, 85] width 9 height 9
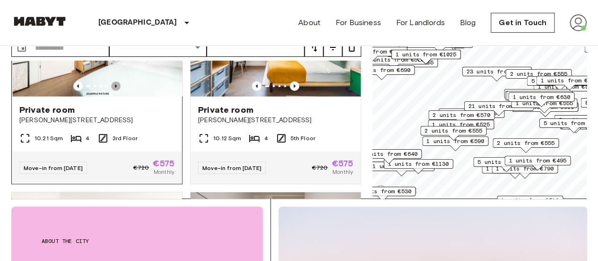
click at [118, 91] on icon "Previous image" at bounding box center [115, 85] width 9 height 9
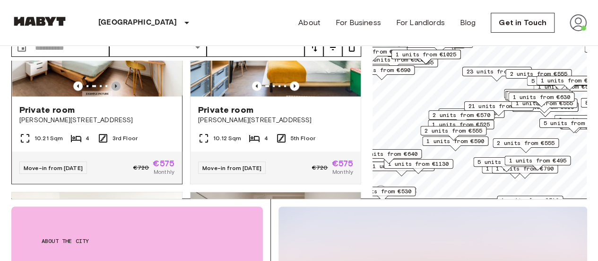
click at [118, 91] on icon "Previous image" at bounding box center [115, 85] width 9 height 9
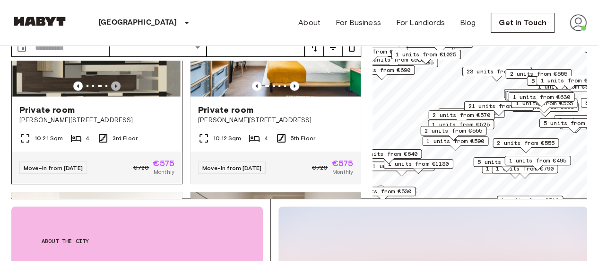
click at [118, 91] on icon "Previous image" at bounding box center [115, 85] width 9 height 9
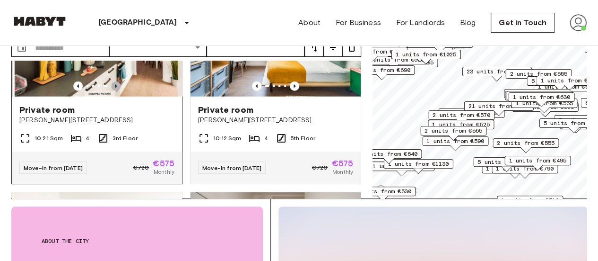
click at [118, 91] on icon "Previous image" at bounding box center [115, 85] width 9 height 9
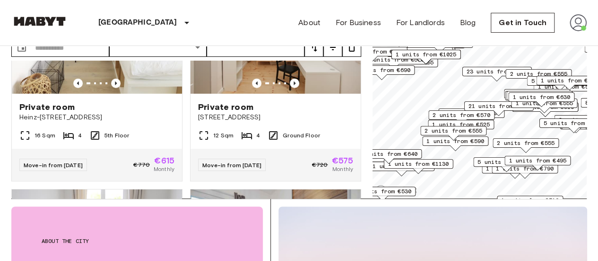
scroll to position [3224, 0]
click at [290, 87] on icon "Previous image" at bounding box center [294, 82] width 9 height 9
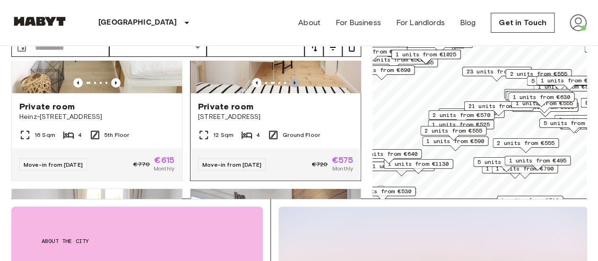
click at [290, 87] on icon "Previous image" at bounding box center [294, 82] width 9 height 9
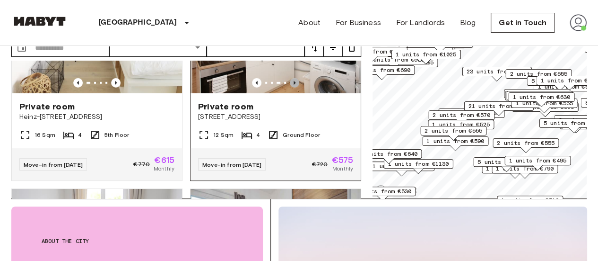
click at [290, 87] on icon "Previous image" at bounding box center [294, 82] width 9 height 9
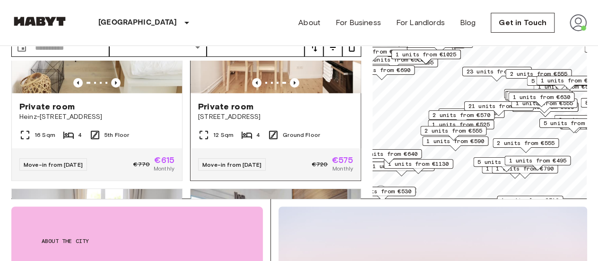
click at [257, 87] on div at bounding box center [276, 82] width 170 height 9
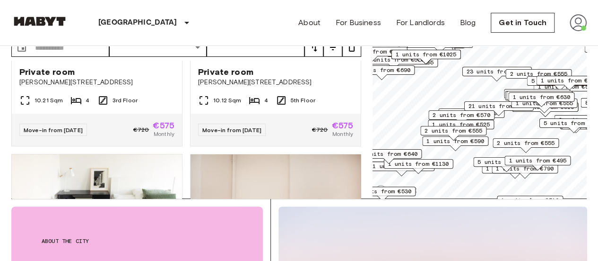
scroll to position [3049, 0]
click at [140, 95] on div "Private room Klara-Franke-Straße 24-28" at bounding box center [97, 77] width 170 height 36
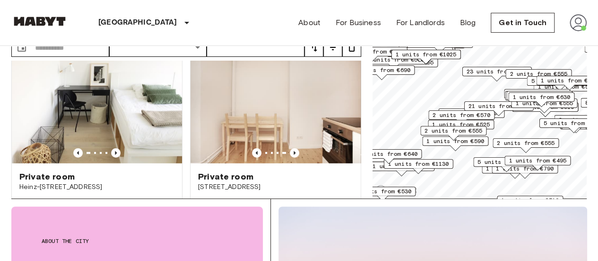
scroll to position [3154, 0]
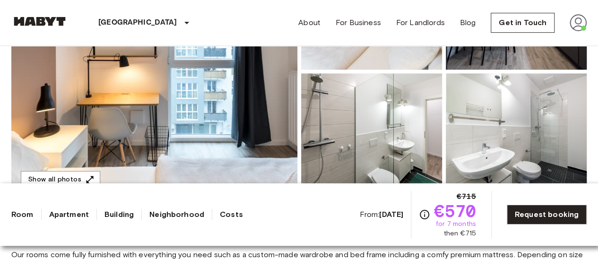
scroll to position [208, 0]
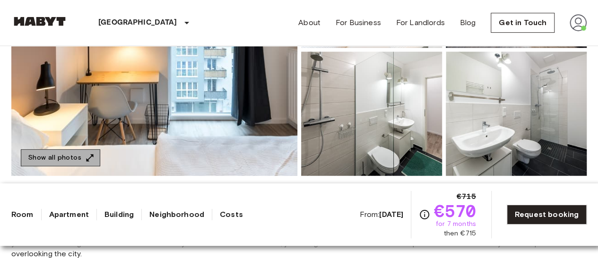
click at [75, 159] on button "Show all photos" at bounding box center [60, 157] width 79 height 17
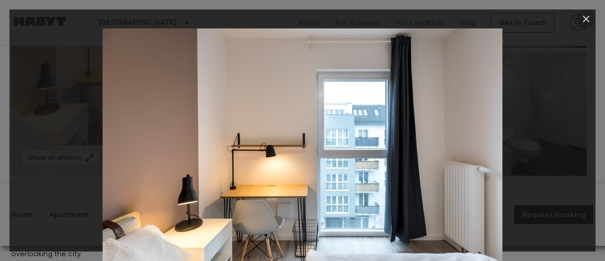
click at [583, 17] on icon "button" at bounding box center [586, 18] width 11 height 11
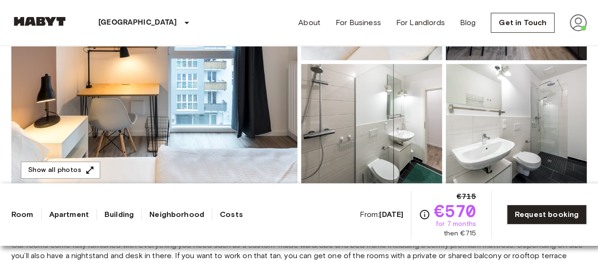
scroll to position [196, 0]
click at [464, 223] on span "for 7 months" at bounding box center [456, 223] width 40 height 9
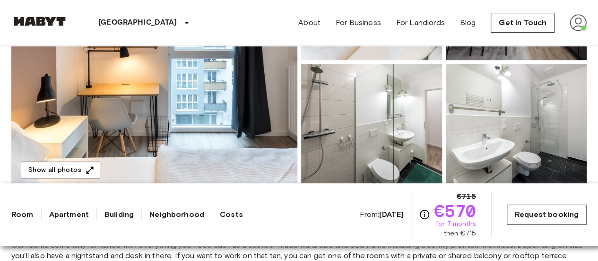
click at [521, 215] on link "Request booking" at bounding box center [547, 214] width 80 height 20
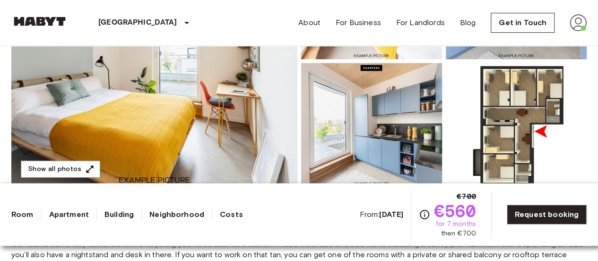
scroll to position [192, 0]
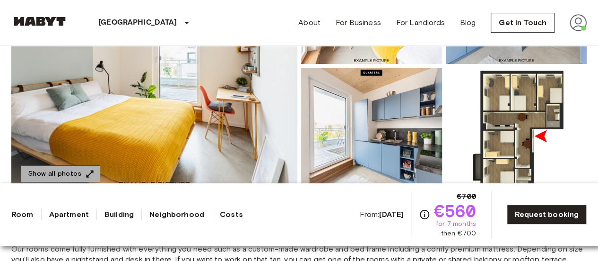
click at [81, 168] on button "Show all photos" at bounding box center [60, 173] width 79 height 17
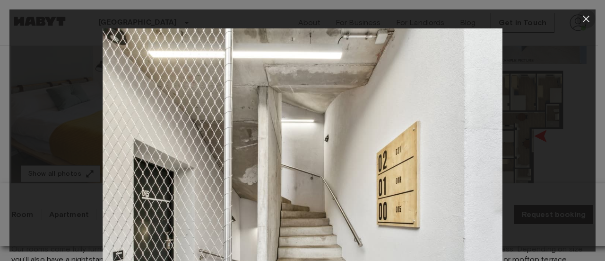
click at [590, 18] on icon "button" at bounding box center [586, 18] width 11 height 11
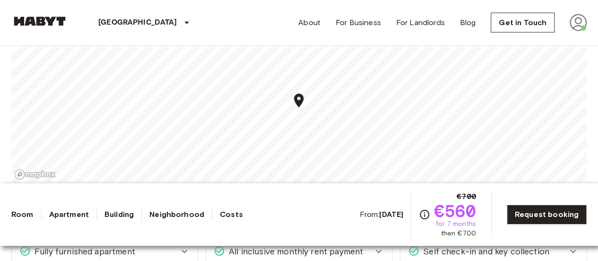
scroll to position [1098, 0]
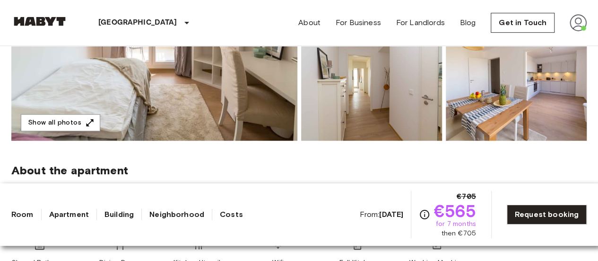
scroll to position [230, 0]
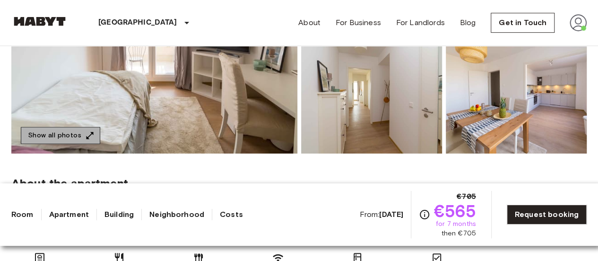
click at [75, 131] on button "Show all photos" at bounding box center [60, 135] width 79 height 17
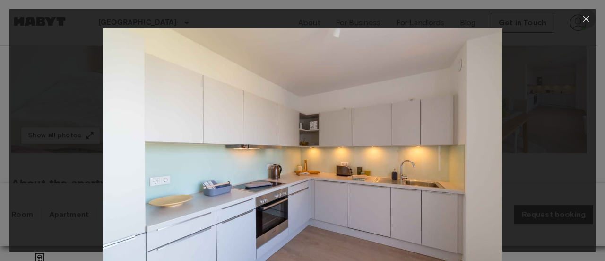
click at [582, 17] on icon "button" at bounding box center [586, 18] width 11 height 11
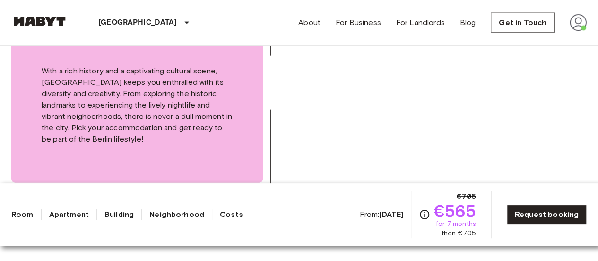
scroll to position [1105, 0]
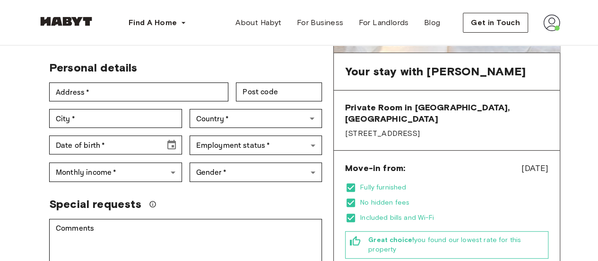
scroll to position [157, 0]
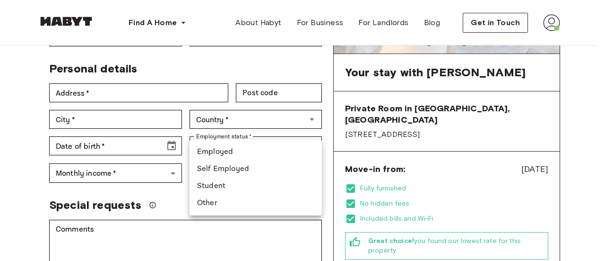
click at [313, 131] on div at bounding box center [302, 130] width 605 height 261
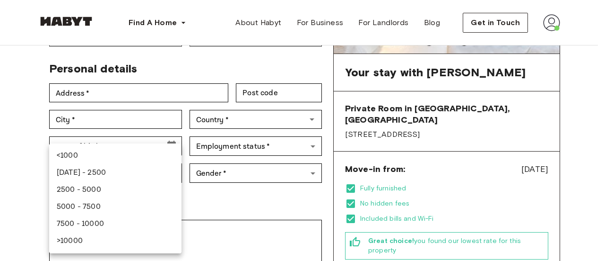
click at [10, 121] on div at bounding box center [302, 130] width 605 height 261
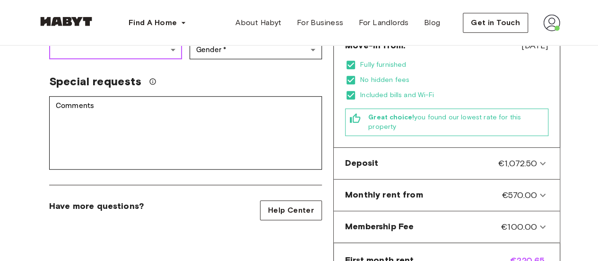
scroll to position [283, 0]
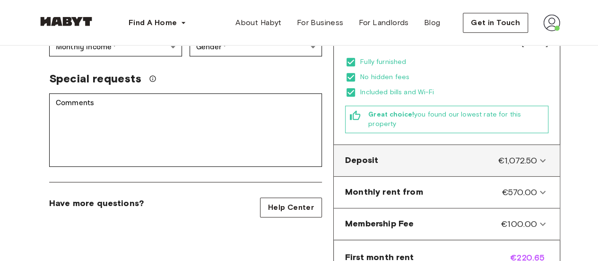
click at [534, 154] on span "€1,072.50" at bounding box center [517, 160] width 39 height 12
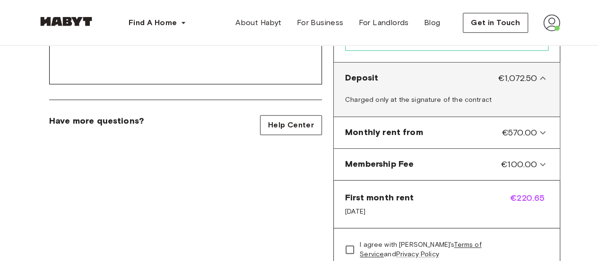
scroll to position [384, 0]
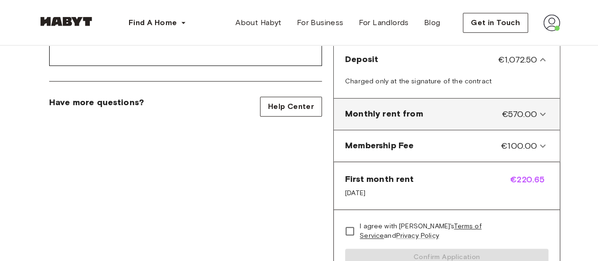
click at [532, 108] on span "€570.00" at bounding box center [519, 114] width 35 height 12
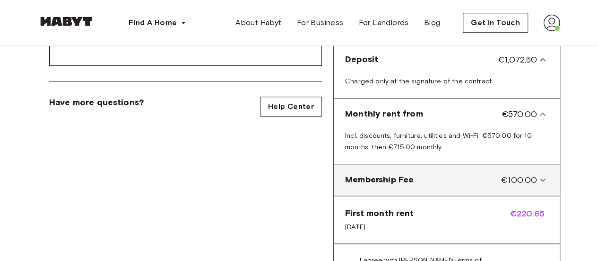
click at [548, 168] on Fee-panel "Membership Fee €100.00" at bounding box center [447, 180] width 218 height 24
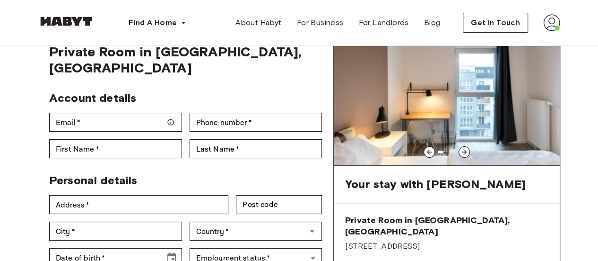
scroll to position [0, 0]
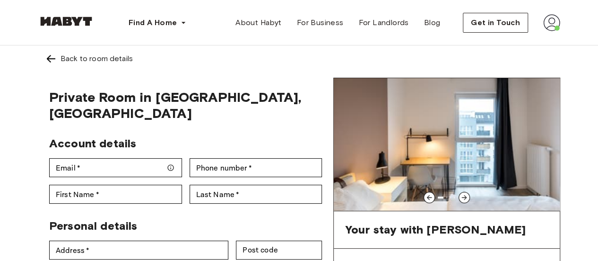
click at [461, 194] on icon at bounding box center [465, 197] width 8 height 8
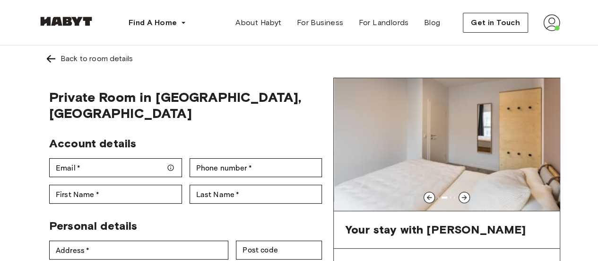
click at [461, 194] on icon at bounding box center [465, 197] width 8 height 8
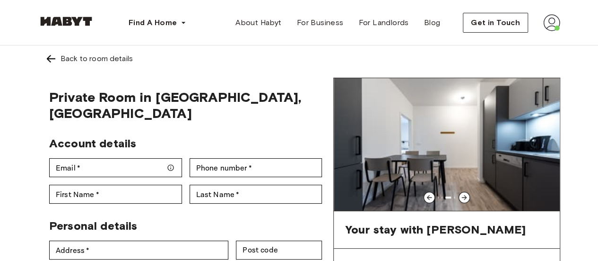
click at [461, 194] on icon at bounding box center [465, 197] width 8 height 8
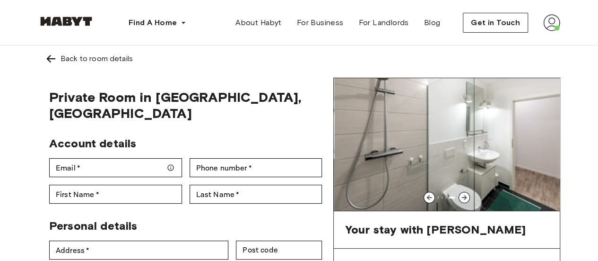
click at [461, 194] on icon at bounding box center [465, 197] width 8 height 8
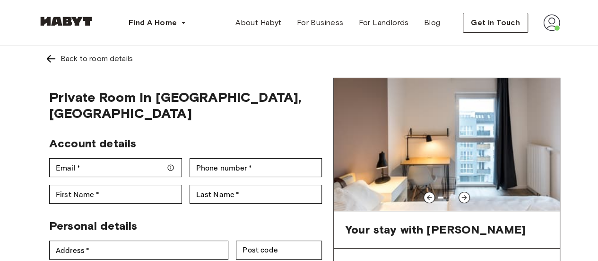
click at [461, 194] on icon at bounding box center [465, 197] width 8 height 8
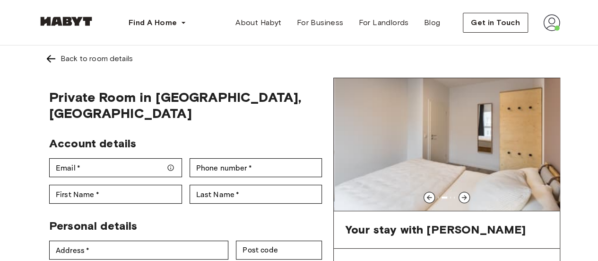
click at [461, 194] on icon at bounding box center [465, 197] width 8 height 8
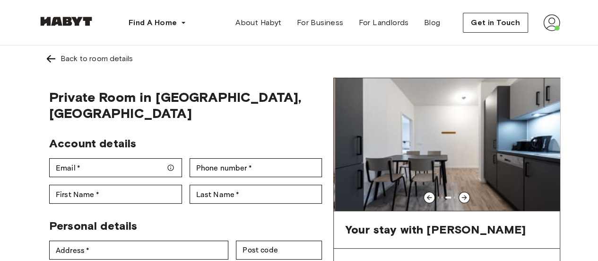
click at [461, 194] on icon at bounding box center [465, 197] width 8 height 8
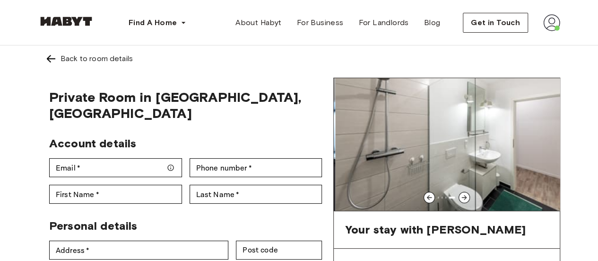
click at [461, 194] on icon at bounding box center [465, 197] width 8 height 8
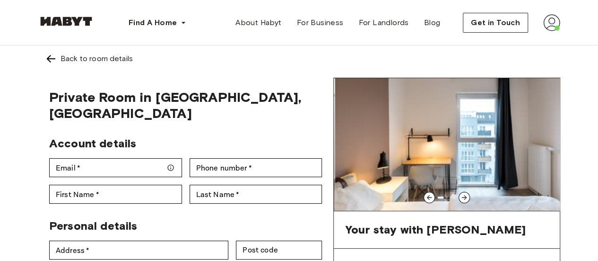
click at [461, 194] on icon at bounding box center [465, 197] width 8 height 8
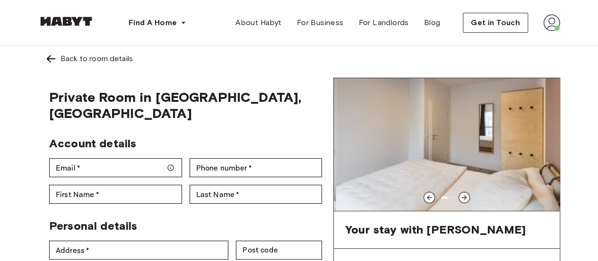
click at [461, 194] on icon at bounding box center [465, 197] width 8 height 8
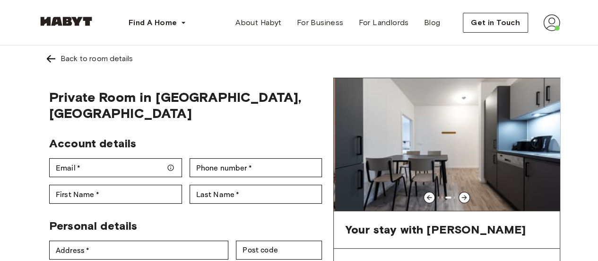
click at [461, 194] on icon at bounding box center [465, 197] width 8 height 8
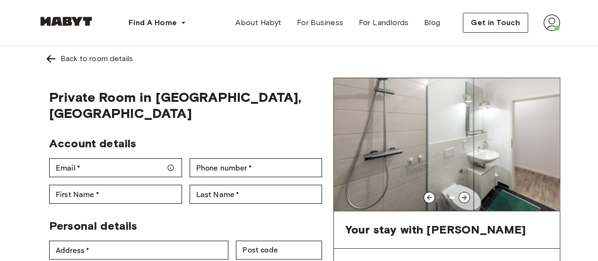
click at [433, 194] on icon at bounding box center [430, 197] width 8 height 8
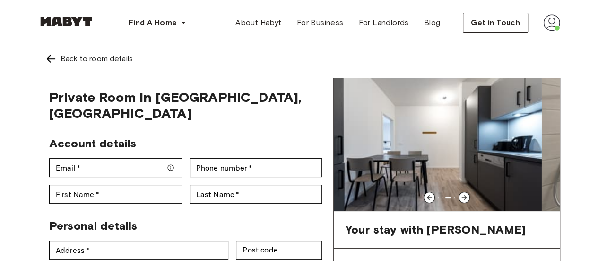
click at [433, 194] on icon at bounding box center [430, 197] width 8 height 8
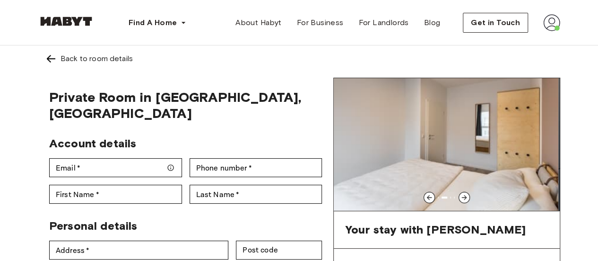
click at [433, 194] on icon at bounding box center [430, 197] width 8 height 8
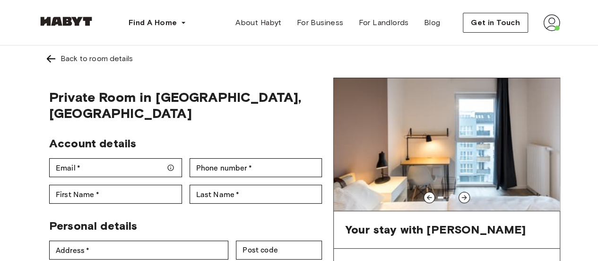
scroll to position [63, 0]
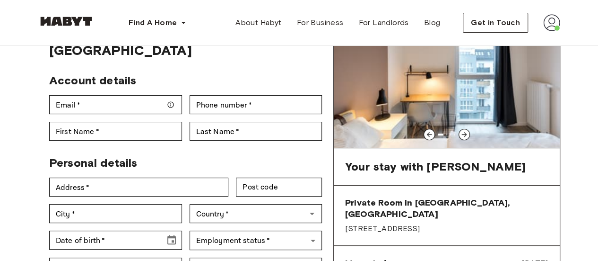
click at [428, 101] on img at bounding box center [447, 81] width 226 height 132
click at [465, 132] on icon at bounding box center [465, 135] width 8 height 8
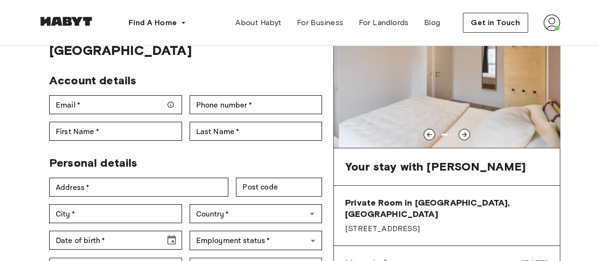
click at [465, 132] on icon at bounding box center [465, 135] width 8 height 8
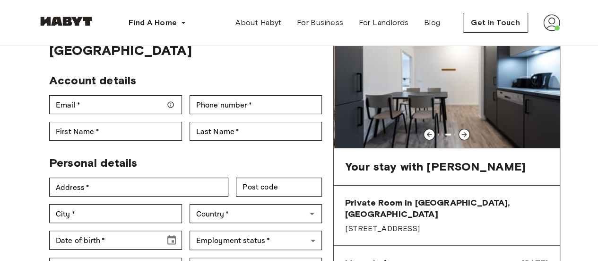
click at [465, 132] on icon at bounding box center [465, 135] width 8 height 8
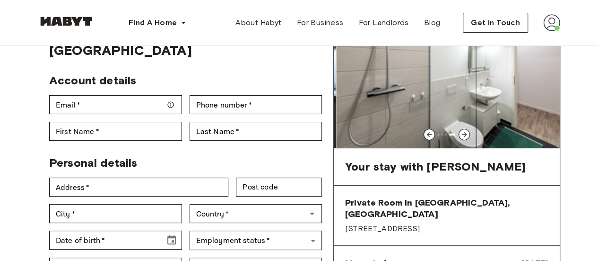
click at [465, 132] on icon at bounding box center [465, 135] width 8 height 8
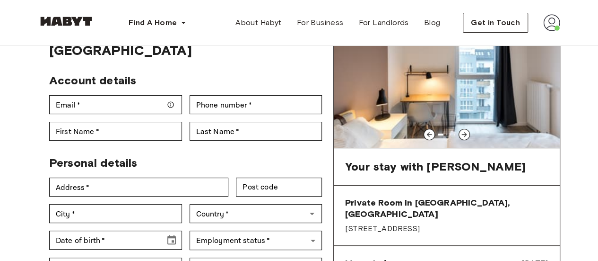
click at [465, 132] on icon at bounding box center [465, 135] width 8 height 8
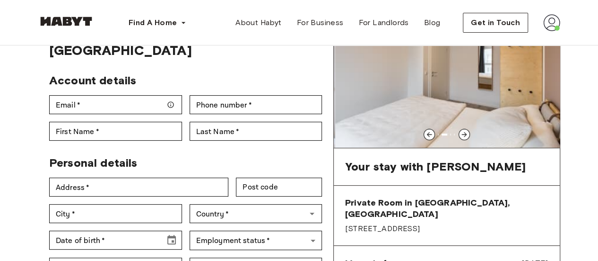
click at [465, 132] on icon at bounding box center [465, 135] width 8 height 8
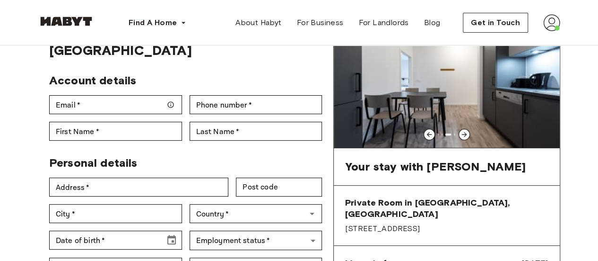
click at [465, 132] on icon at bounding box center [465, 135] width 8 height 8
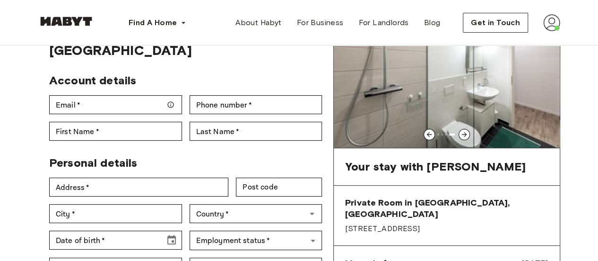
click at [465, 132] on icon at bounding box center [465, 135] width 8 height 8
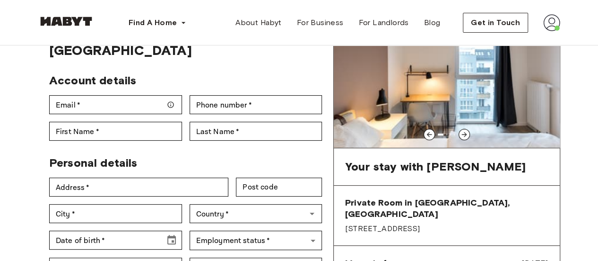
click at [465, 132] on icon at bounding box center [465, 135] width 8 height 8
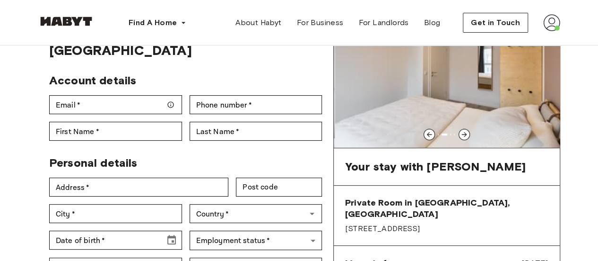
click at [465, 132] on icon at bounding box center [465, 135] width 8 height 8
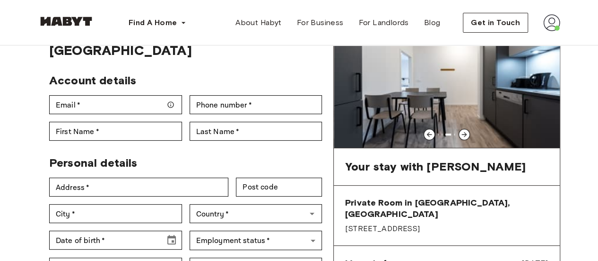
click at [465, 132] on icon at bounding box center [465, 135] width 8 height 8
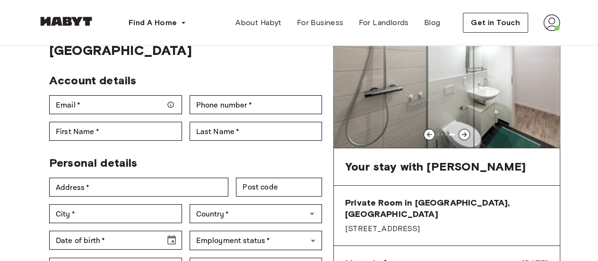
click at [465, 132] on icon at bounding box center [465, 135] width 8 height 8
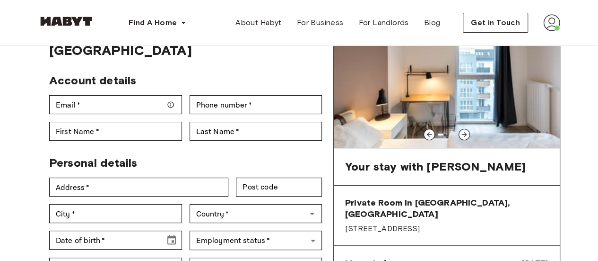
click at [465, 132] on icon at bounding box center [465, 135] width 8 height 8
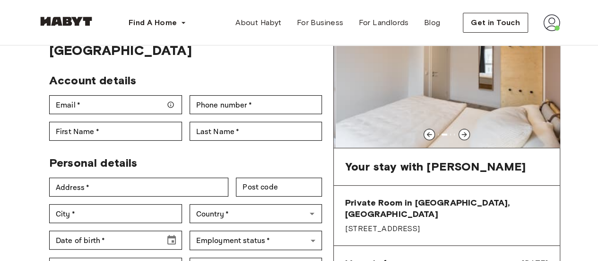
click at [465, 132] on icon at bounding box center [465, 135] width 8 height 8
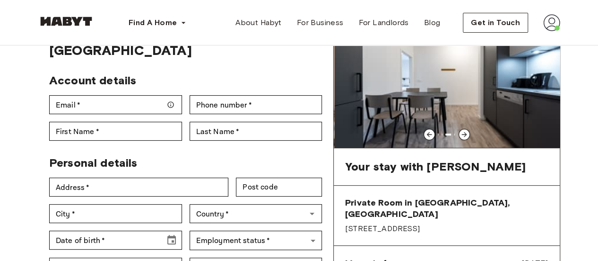
click at [465, 132] on icon at bounding box center [465, 135] width 8 height 8
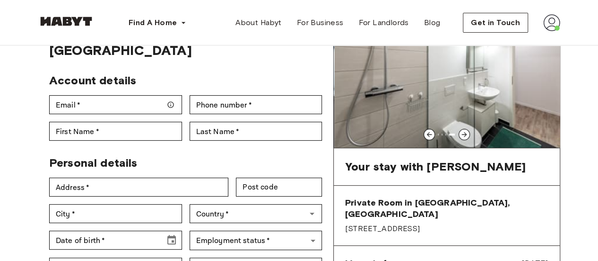
click at [465, 132] on icon at bounding box center [465, 135] width 8 height 8
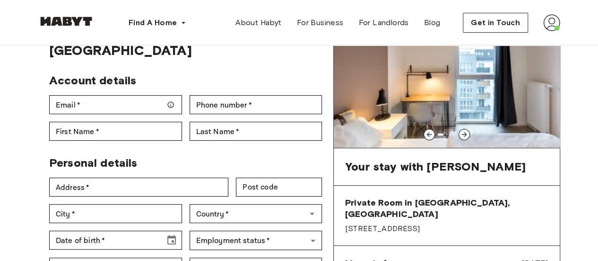
click at [465, 132] on icon at bounding box center [465, 135] width 8 height 8
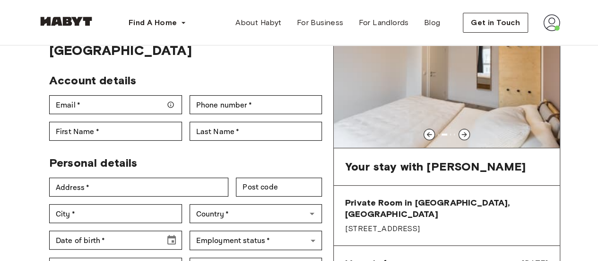
click at [465, 132] on icon at bounding box center [465, 135] width 8 height 8
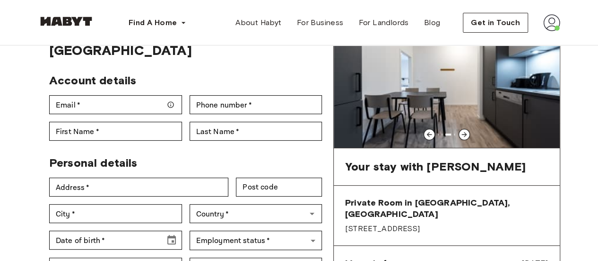
click at [465, 132] on icon at bounding box center [465, 135] width 8 height 8
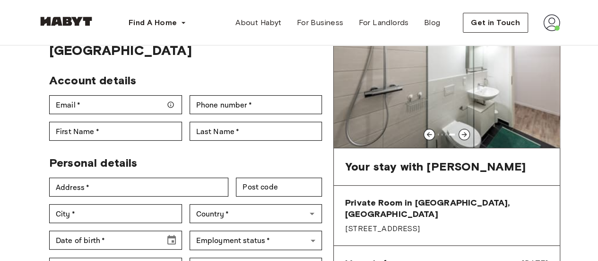
click at [465, 132] on icon at bounding box center [465, 135] width 8 height 8
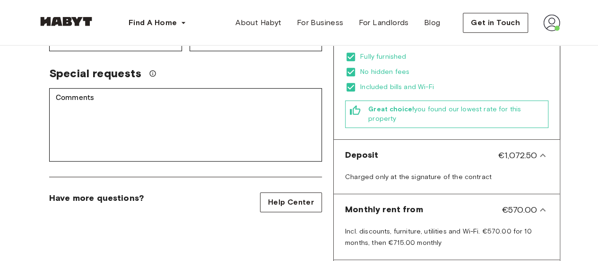
scroll to position [283, 0]
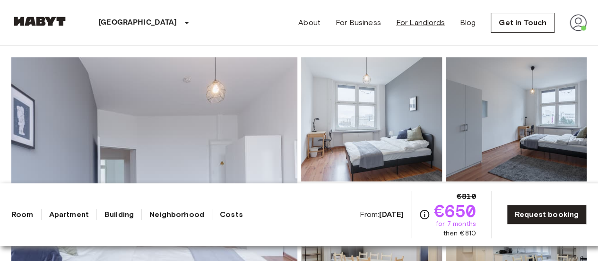
scroll to position [64, 0]
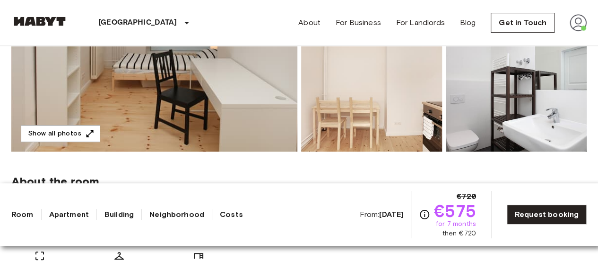
scroll to position [231, 0]
